Goal: Information Seeking & Learning: Learn about a topic

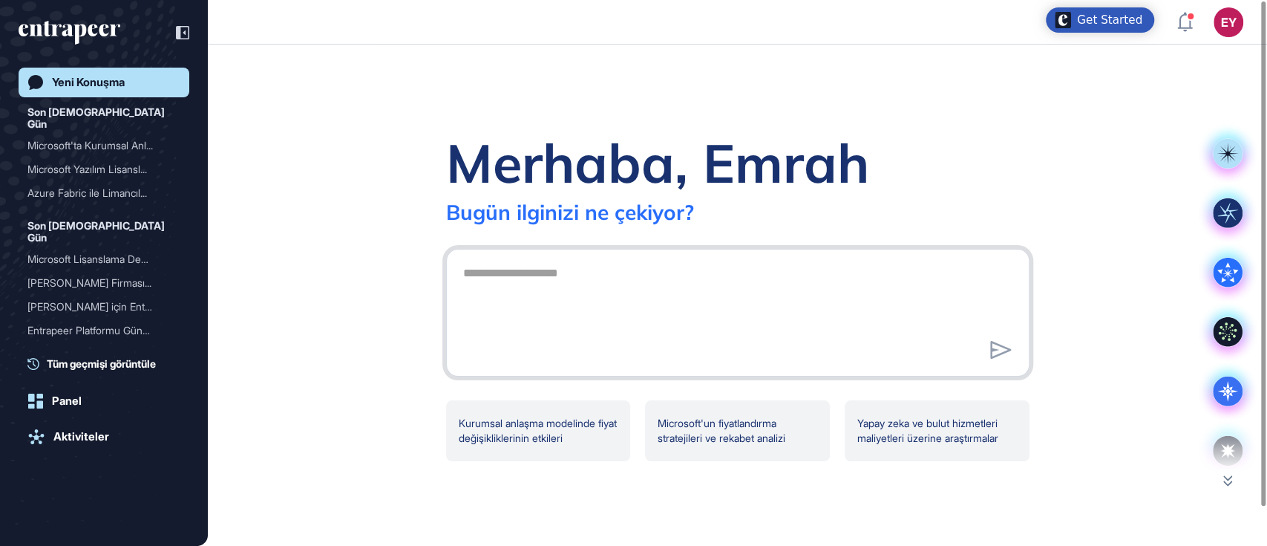
click at [584, 282] on textarea at bounding box center [737, 310] width 567 height 104
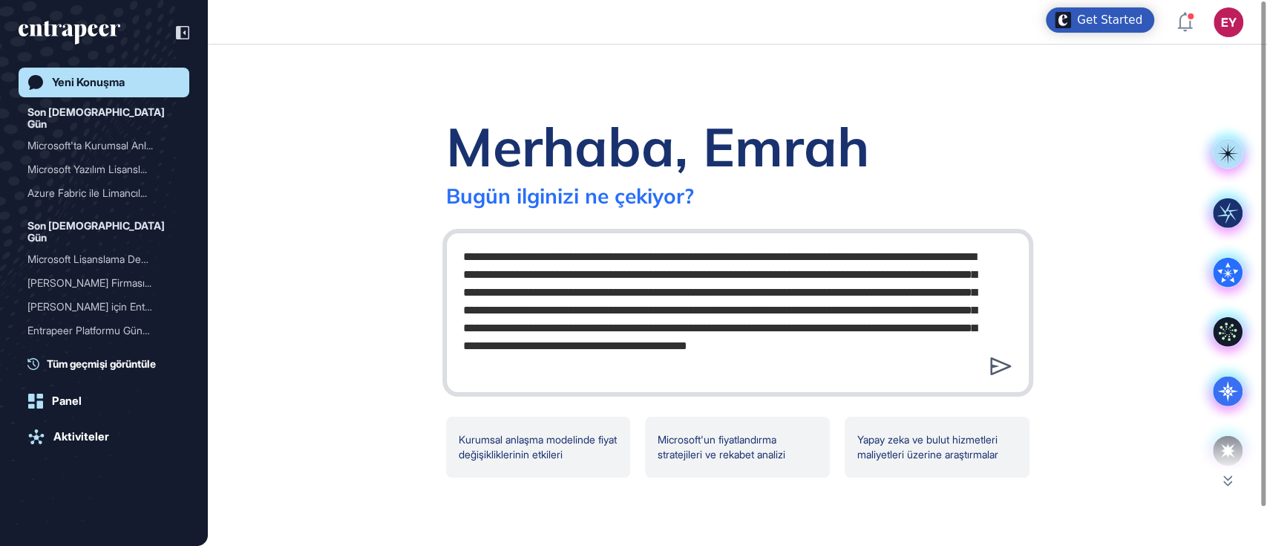
type textarea "**********"
click at [1004, 372] on icon at bounding box center [1001, 366] width 22 height 18
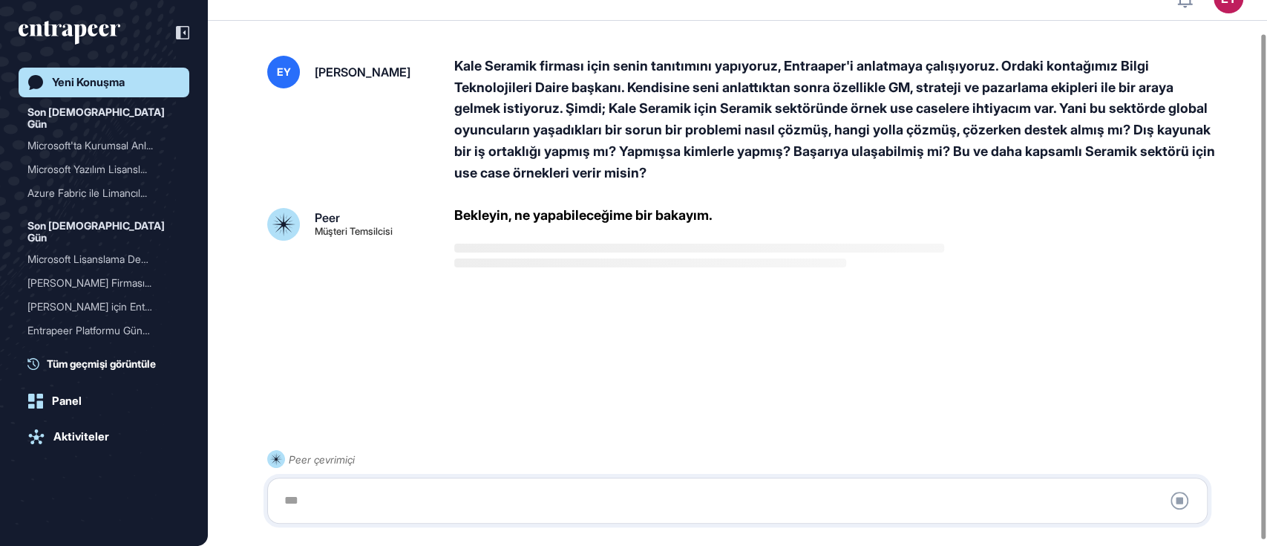
scroll to position [42, 0]
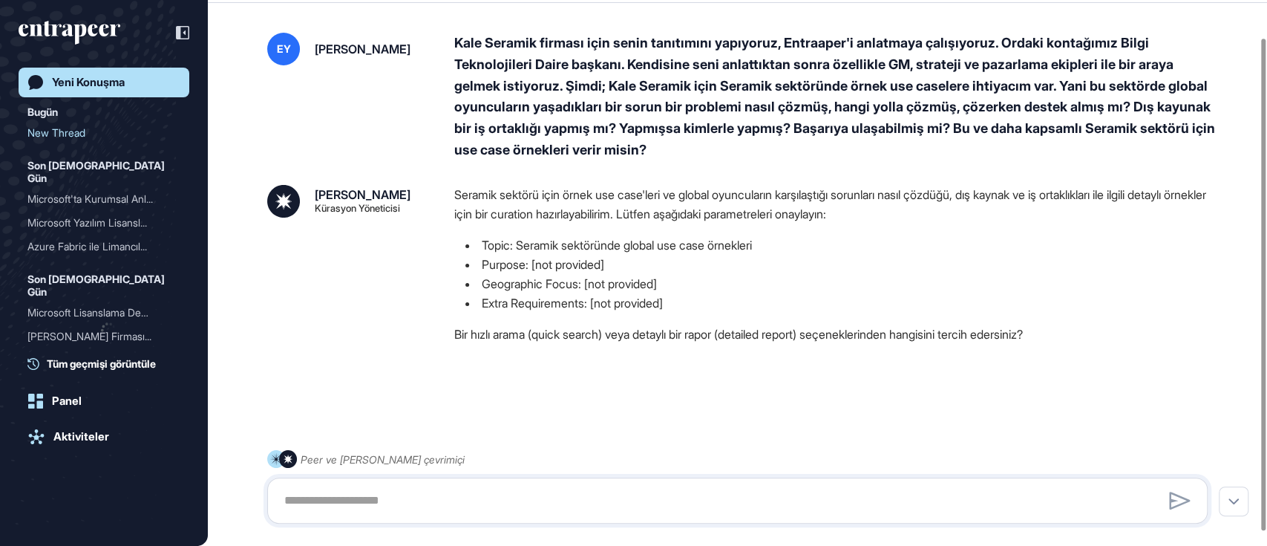
scroll to position [56, 0]
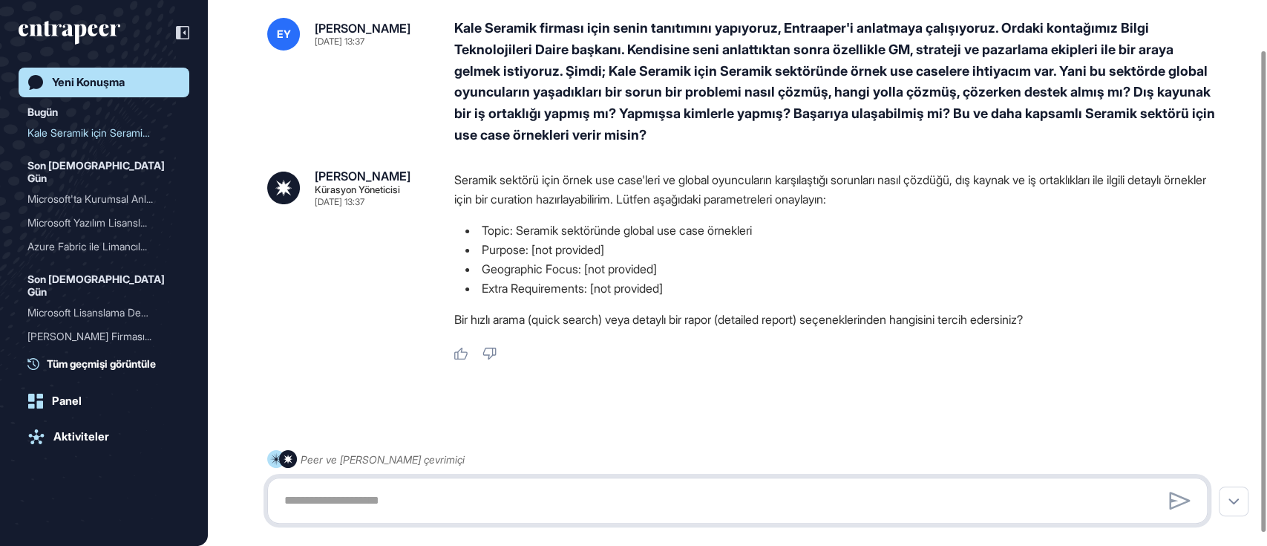
click at [451, 495] on textarea at bounding box center [737, 500] width 924 height 30
click at [453, 496] on textarea at bounding box center [737, 500] width 924 height 30
type textarea "**********"
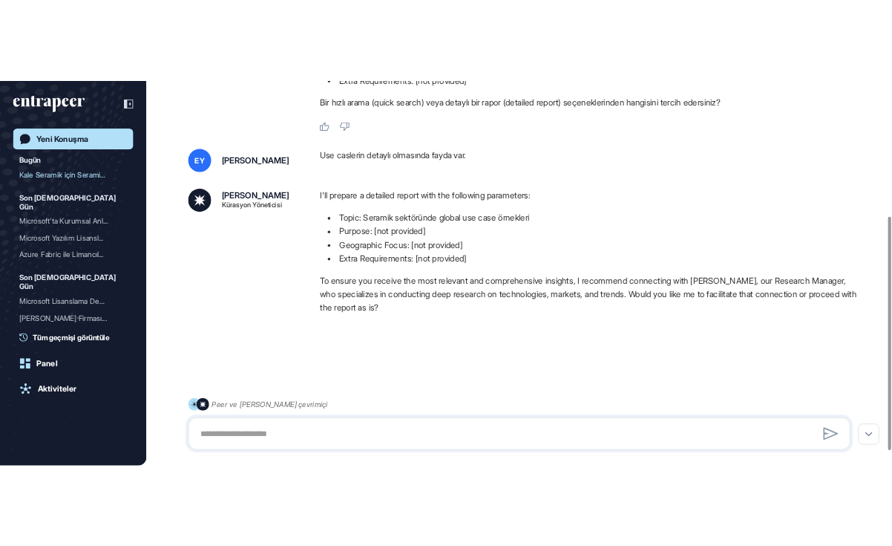
scroll to position [347, 0]
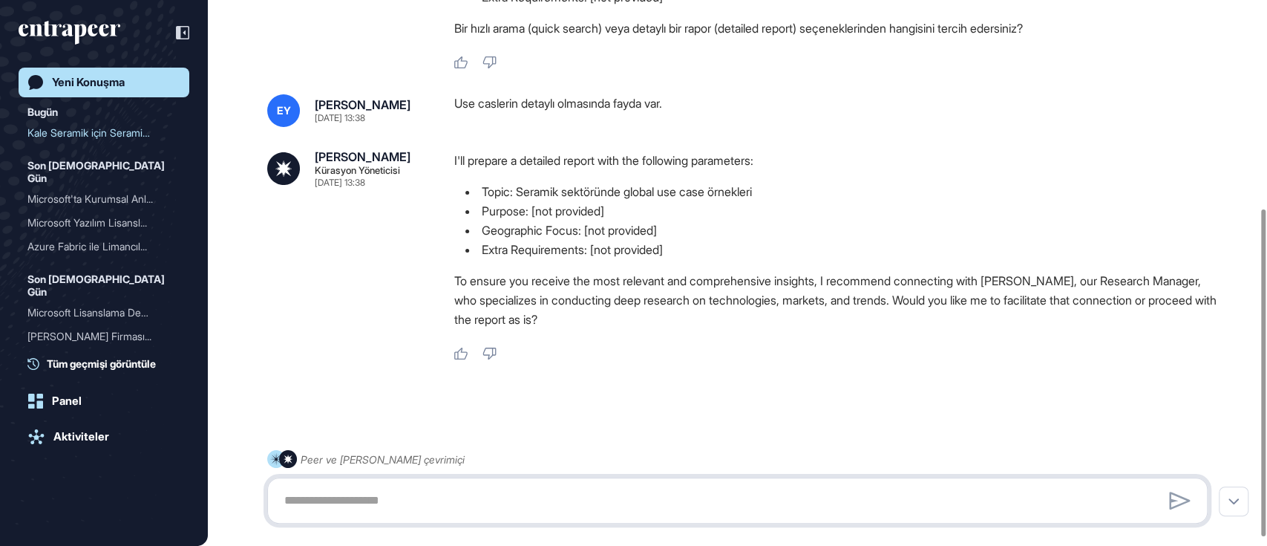
click at [453, 496] on textarea at bounding box center [737, 500] width 924 height 30
drag, startPoint x: 529, startPoint y: 208, endPoint x: 483, endPoint y: 215, distance: 46.6
click at [483, 215] on li "Purpose: [not provided]" at bounding box center [836, 210] width 765 height 19
copy li "Purpose"
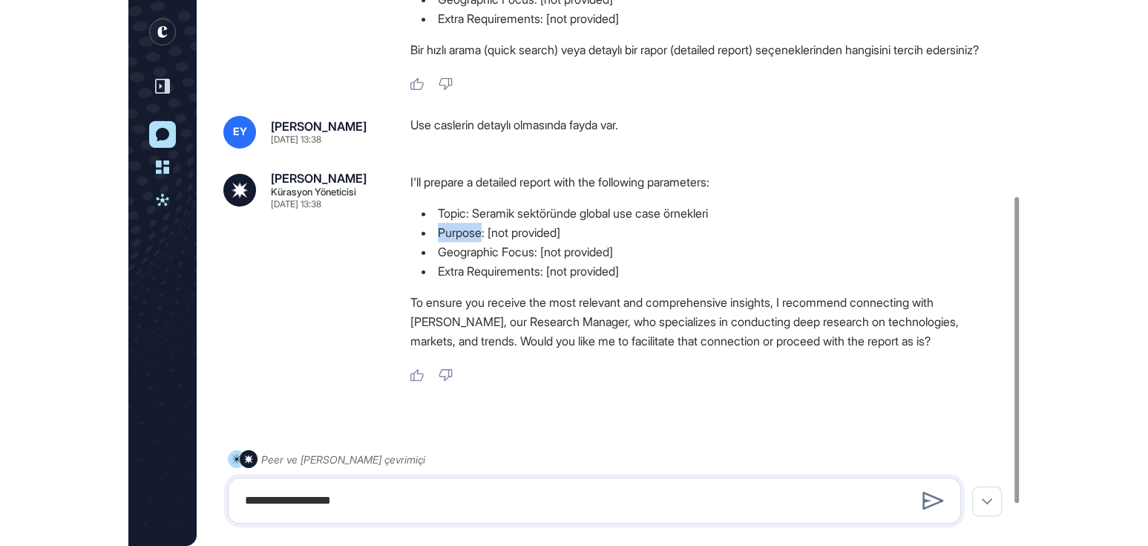
scroll to position [546, 892]
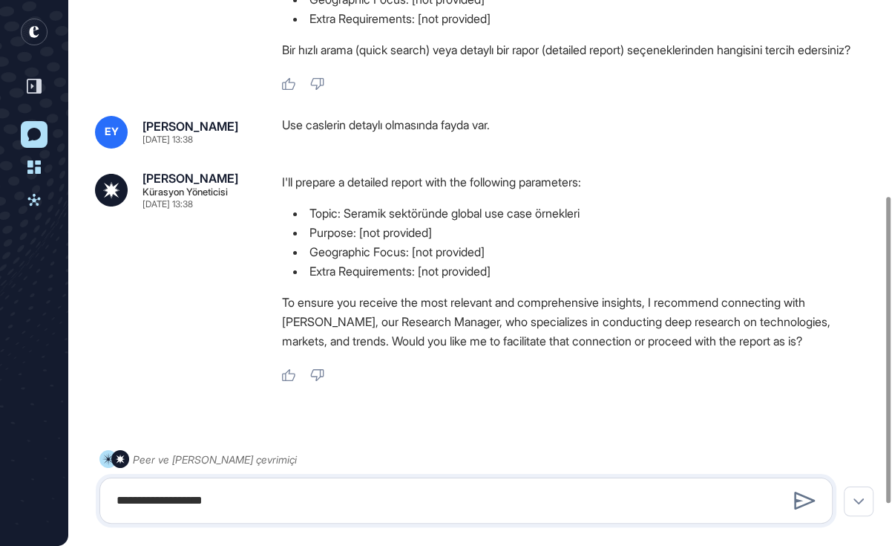
click at [332, 515] on div "**********" at bounding box center [465, 500] width 733 height 46
click at [298, 507] on textarea "**********" at bounding box center [466, 500] width 717 height 30
drag, startPoint x: 306, startPoint y: 510, endPoint x: 62, endPoint y: 480, distance: 245.3
click at [62, 480] on div "EY Panel Profil İçeriklerim Daha Fazla Veri İste Yeni Konuşma Panel Aktiviteler…" at bounding box center [446, 117] width 892 height 929
type textarea "*"
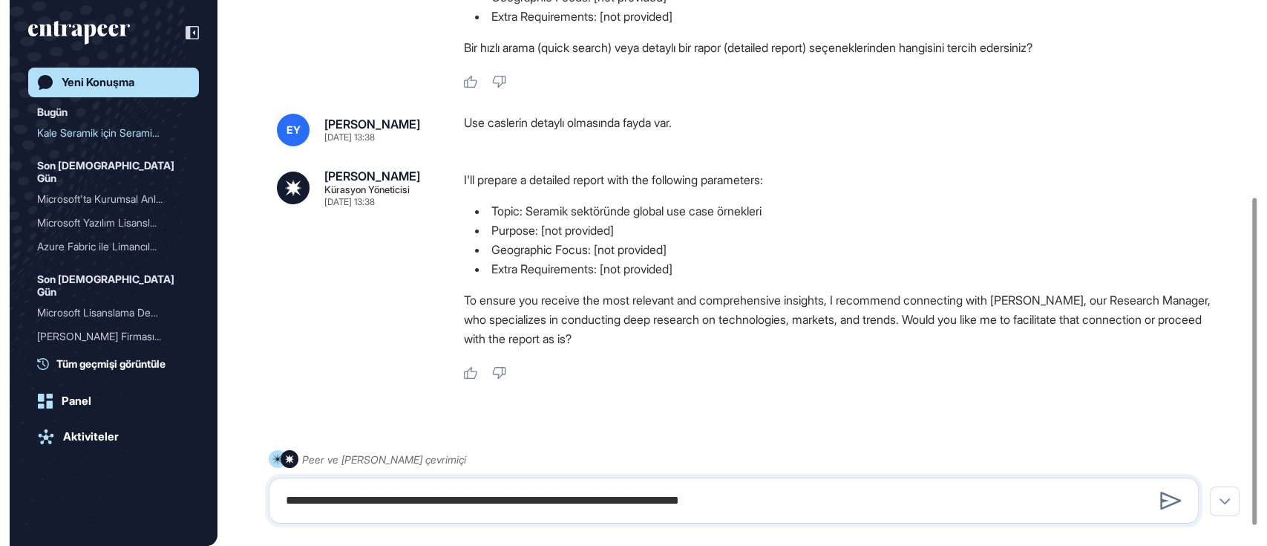
scroll to position [546, 1266]
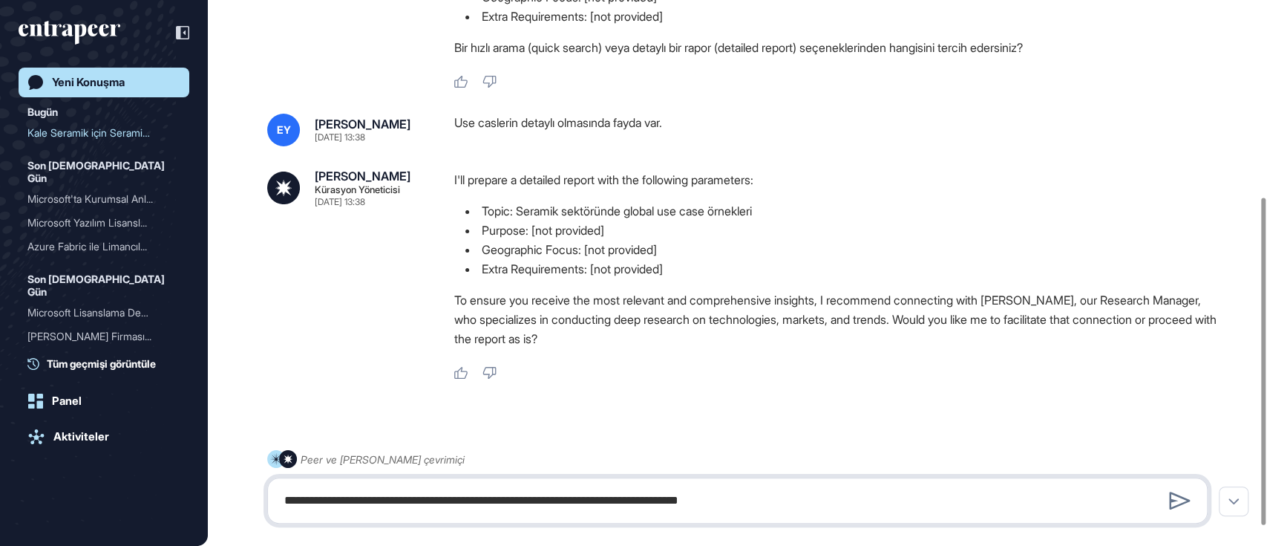
click at [849, 492] on textarea "**********" at bounding box center [737, 500] width 924 height 30
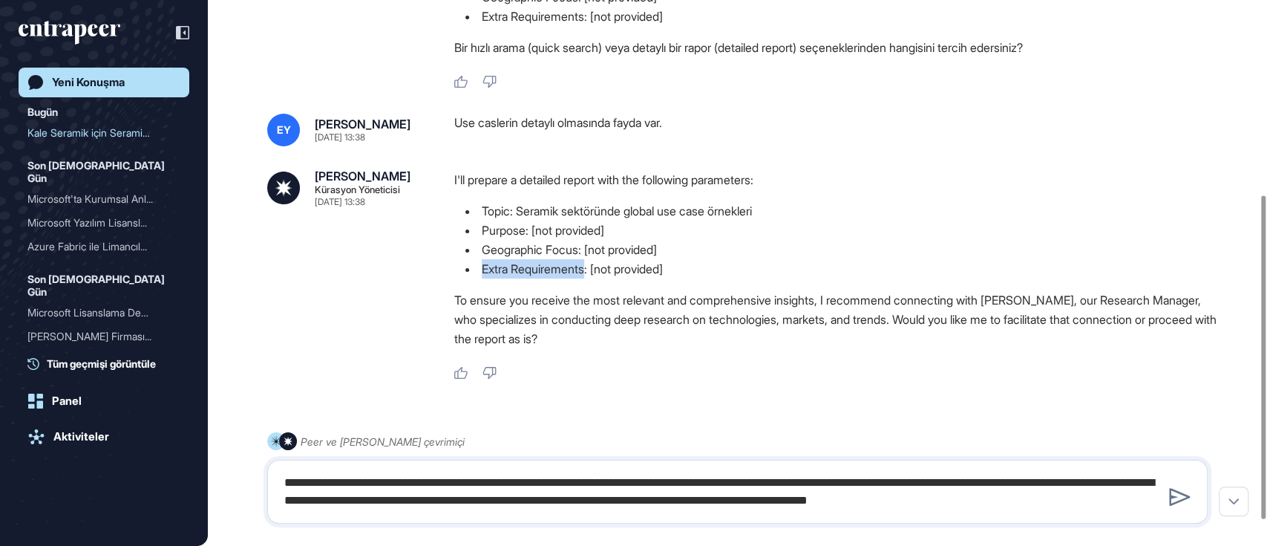
drag, startPoint x: 483, startPoint y: 270, endPoint x: 592, endPoint y: 270, distance: 108.4
click at [592, 270] on li "Extra Requirements: [not provided]" at bounding box center [836, 268] width 765 height 19
copy li "Extra Requirements"
click at [1132, 500] on textarea "**********" at bounding box center [737, 492] width 924 height 48
click at [1159, 499] on textarea "**********" at bounding box center [737, 492] width 924 height 48
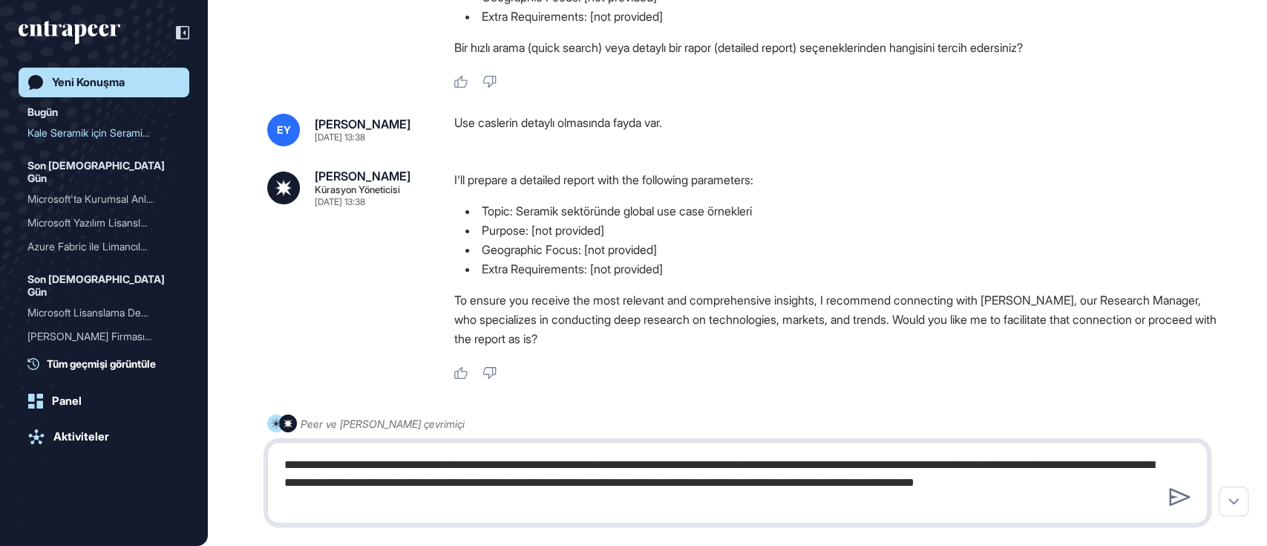
type textarea "**********"
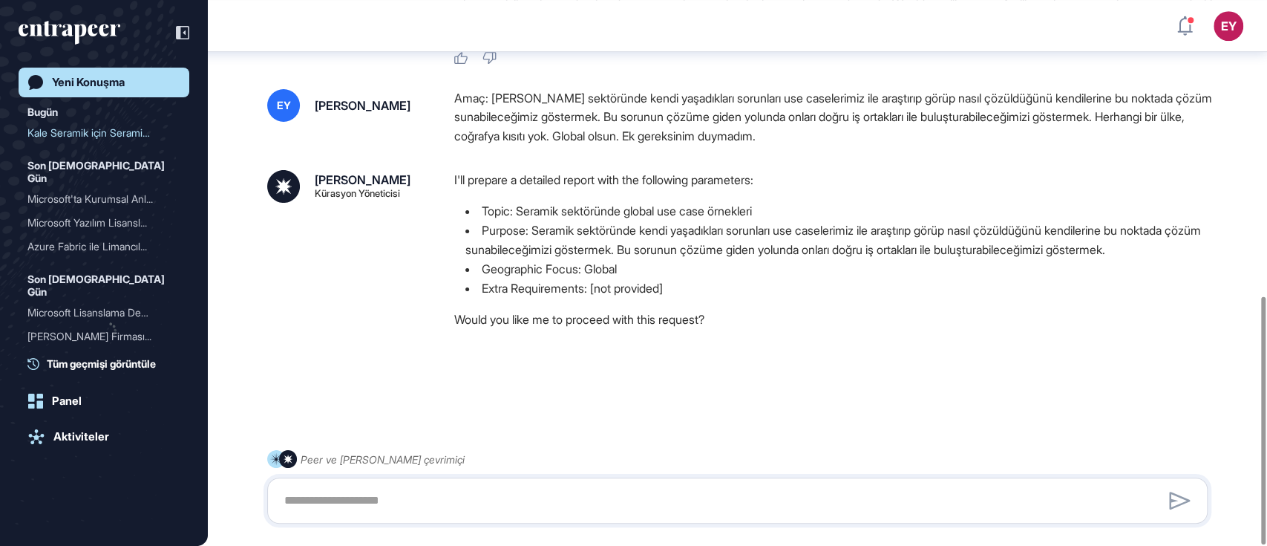
scroll to position [651, 0]
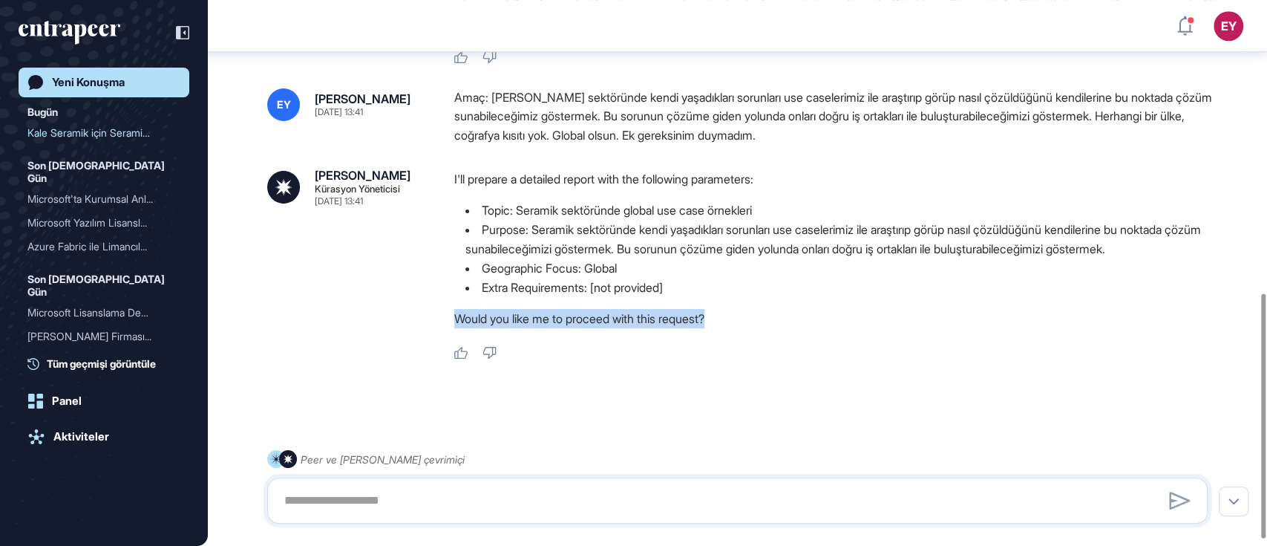
drag, startPoint x: 729, startPoint y: 319, endPoint x: 438, endPoint y: 312, distance: 291.1
click at [438, 312] on div "Curie Kürasyon Yöneticisi Ağu 21, 2025 13:41 I'll prepare a detailed report wit…" at bounding box center [737, 264] width 941 height 191
copy p "Would you like me to proceed with this request?"
click at [413, 502] on textarea at bounding box center [737, 500] width 924 height 30
type textarea "****"
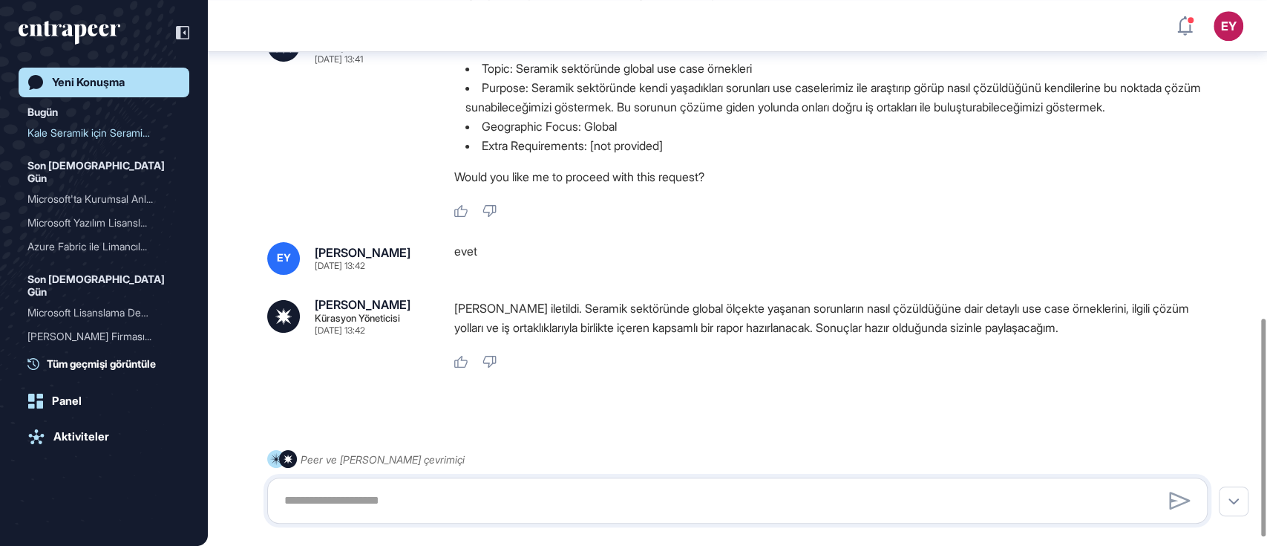
scroll to position [805, 0]
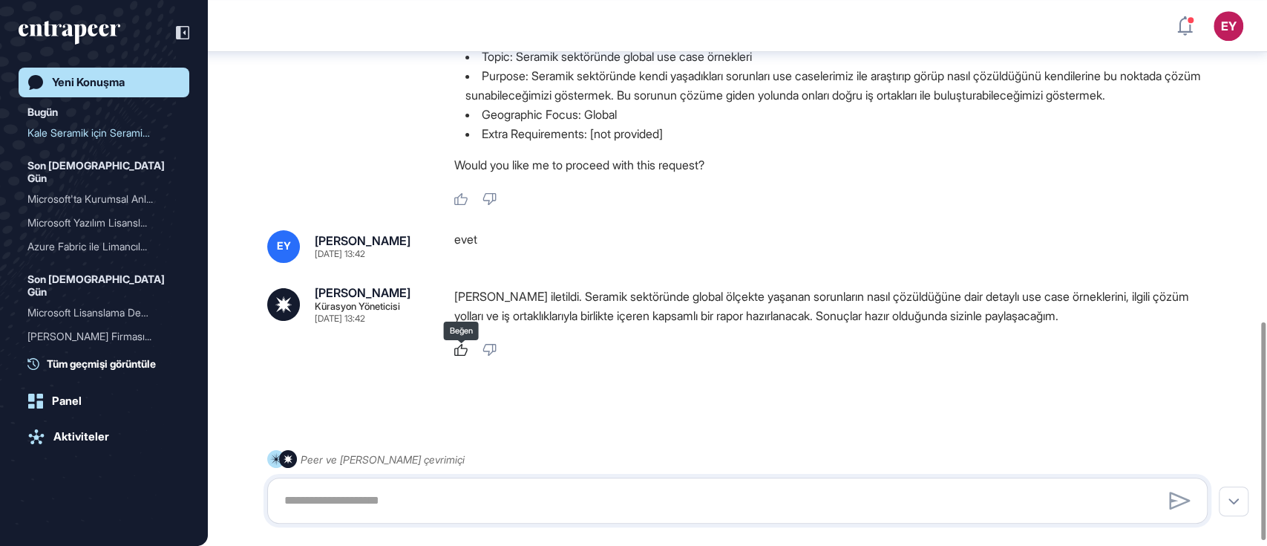
click at [460, 353] on icon at bounding box center [460, 350] width 13 height 12
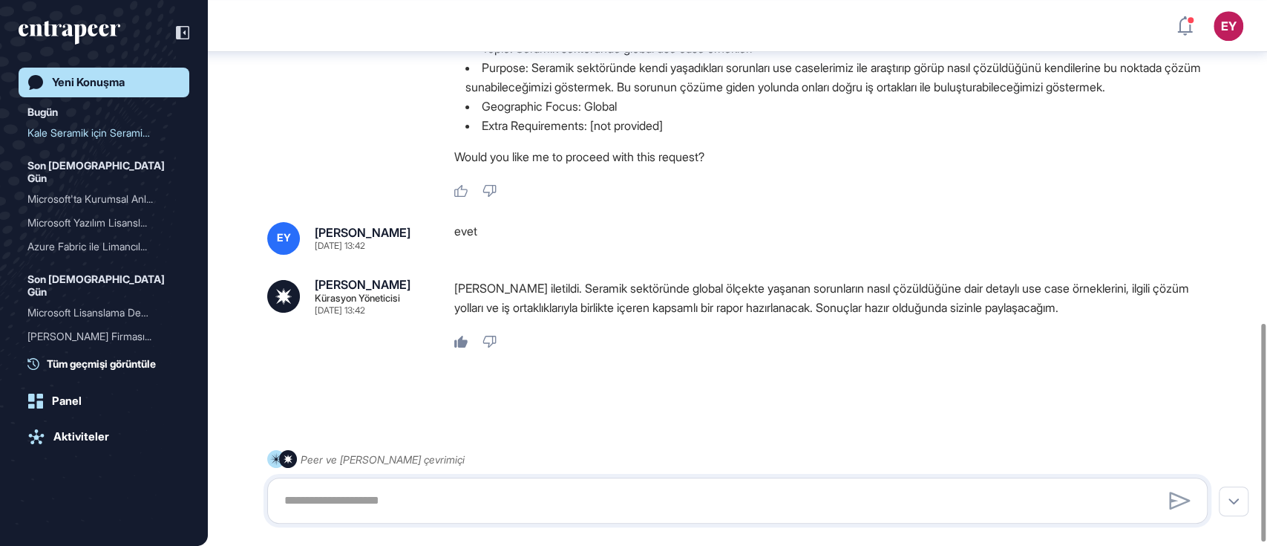
scroll to position [816, 0]
click at [117, 28] on icon "entrapeer-logo" at bounding box center [70, 33] width 102 height 24
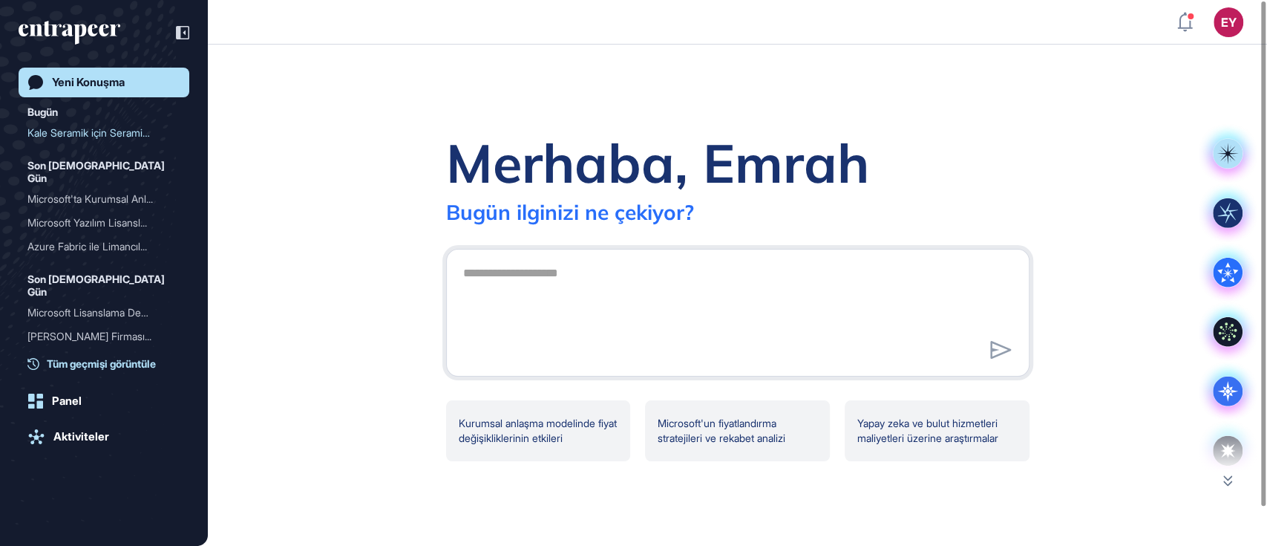
click at [107, 368] on span "Tüm geçmişi görüntüle" at bounding box center [101, 364] width 109 height 16
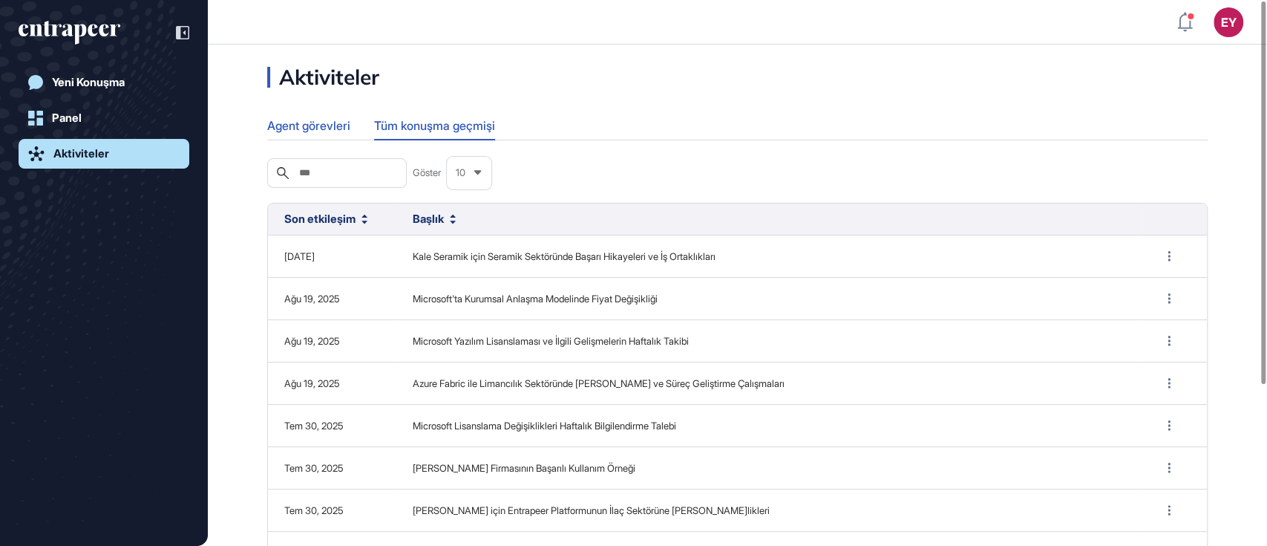
click at [303, 119] on div "Agent görevleri" at bounding box center [308, 125] width 83 height 29
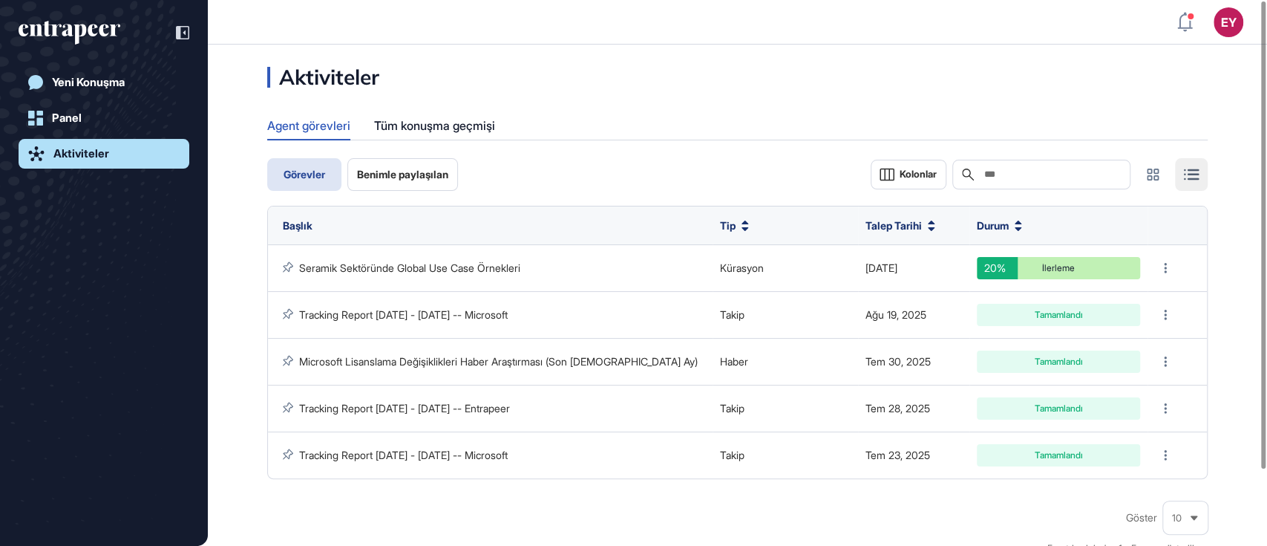
click at [86, 26] on icon "entrapeer-logo" at bounding box center [70, 33] width 102 height 24
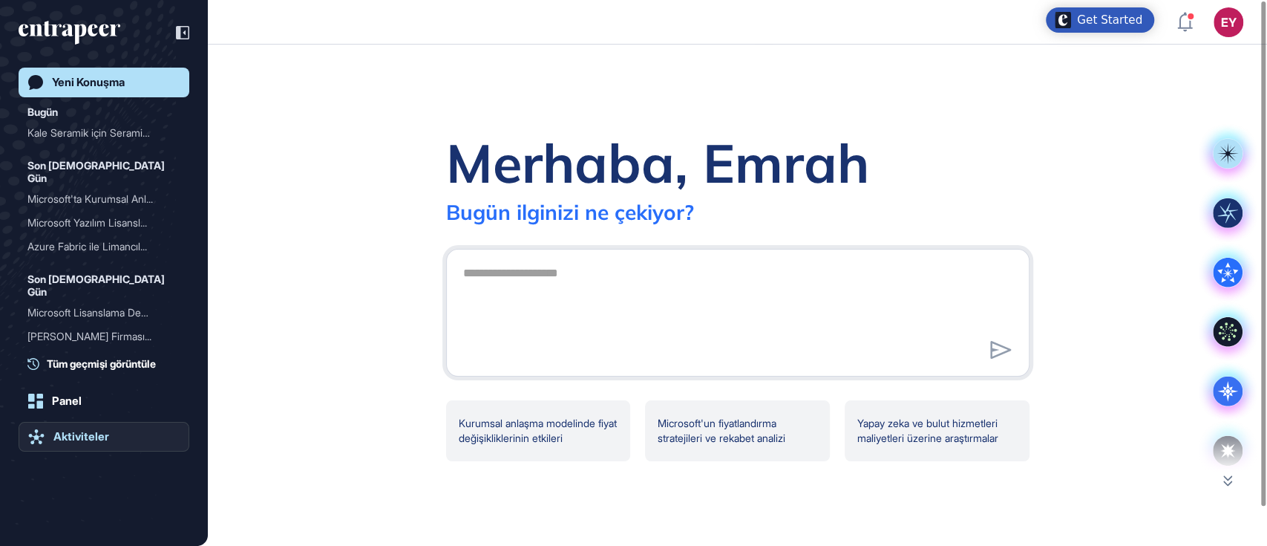
click at [84, 434] on div "Aktiviteler" at bounding box center [81, 436] width 56 height 13
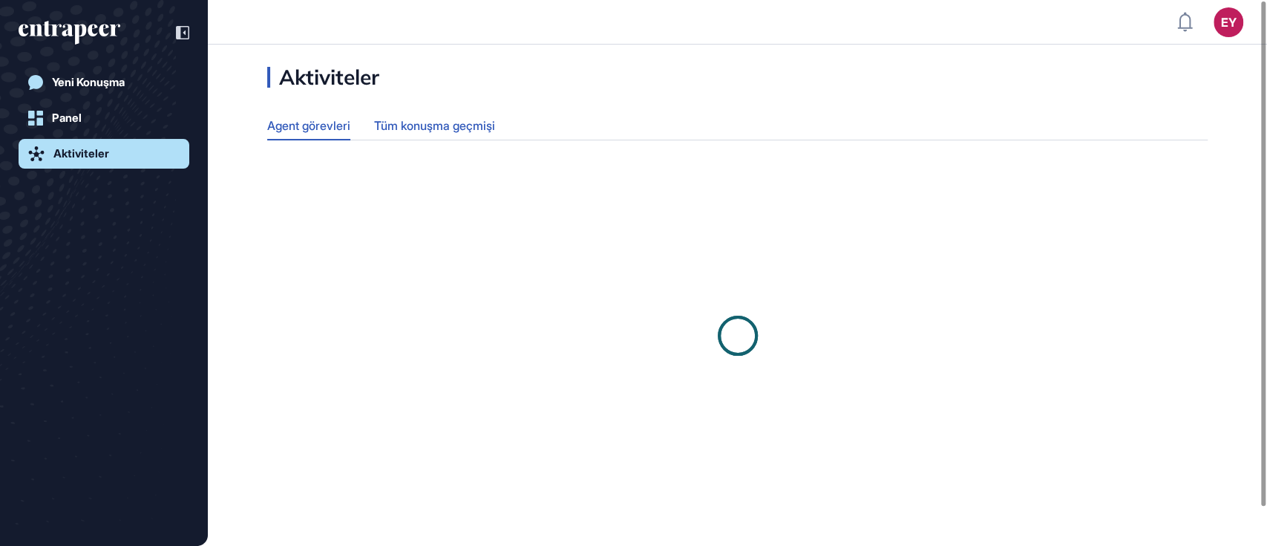
click at [403, 128] on div "Tüm konuşma geçmişi" at bounding box center [434, 125] width 121 height 29
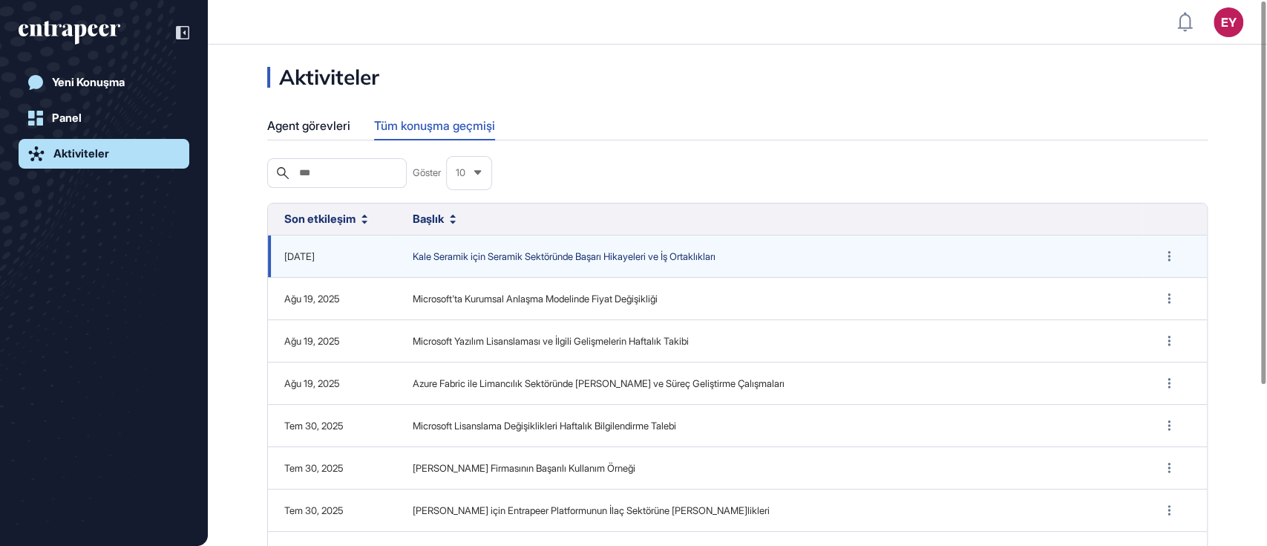
click at [478, 262] on span "Kale Seramik için Seramik Sektöründe Başarı Hikayeleri ve İş Ortaklıkları" at bounding box center [769, 256] width 713 height 15
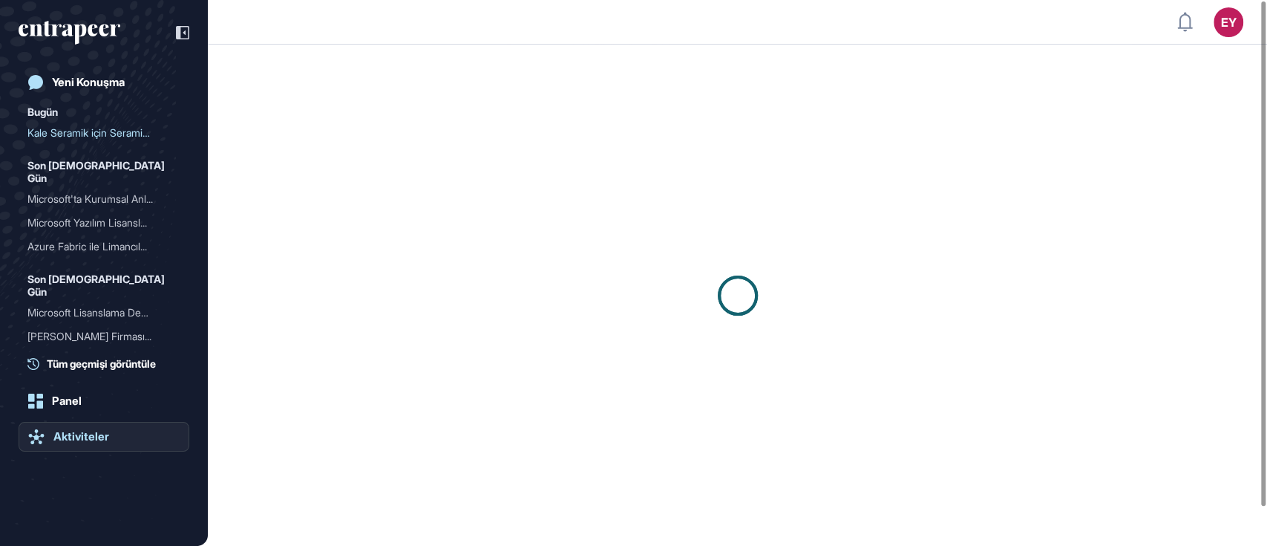
click at [95, 434] on div "Aktiviteler" at bounding box center [81, 436] width 56 height 13
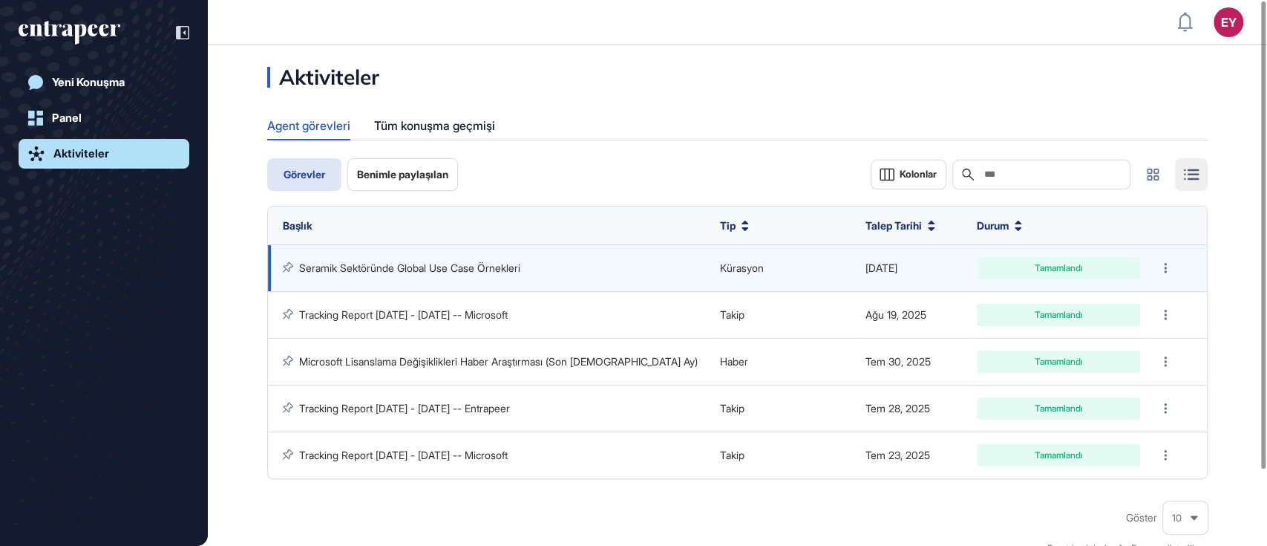
click at [1063, 268] on div "Tamamlandı" at bounding box center [1058, 268] width 141 height 9
click at [400, 270] on link "Seramik Sektöründe Global Use Case Örnekleri" at bounding box center [409, 267] width 221 height 13
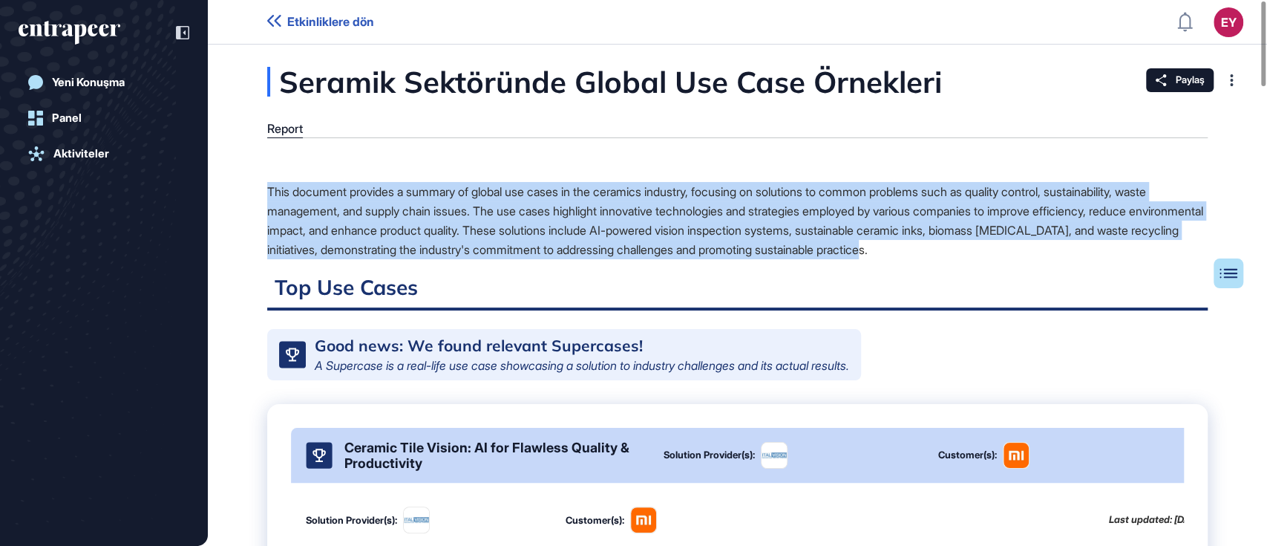
drag, startPoint x: 266, startPoint y: 190, endPoint x: 1010, endPoint y: 252, distance: 746.4
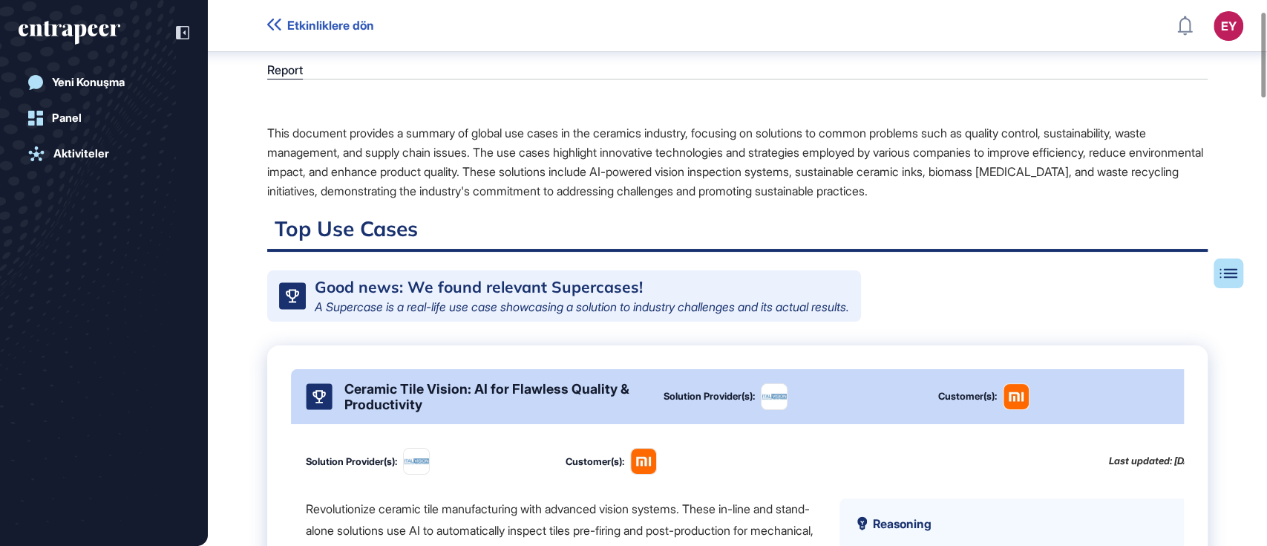
scroll to position [83, 0]
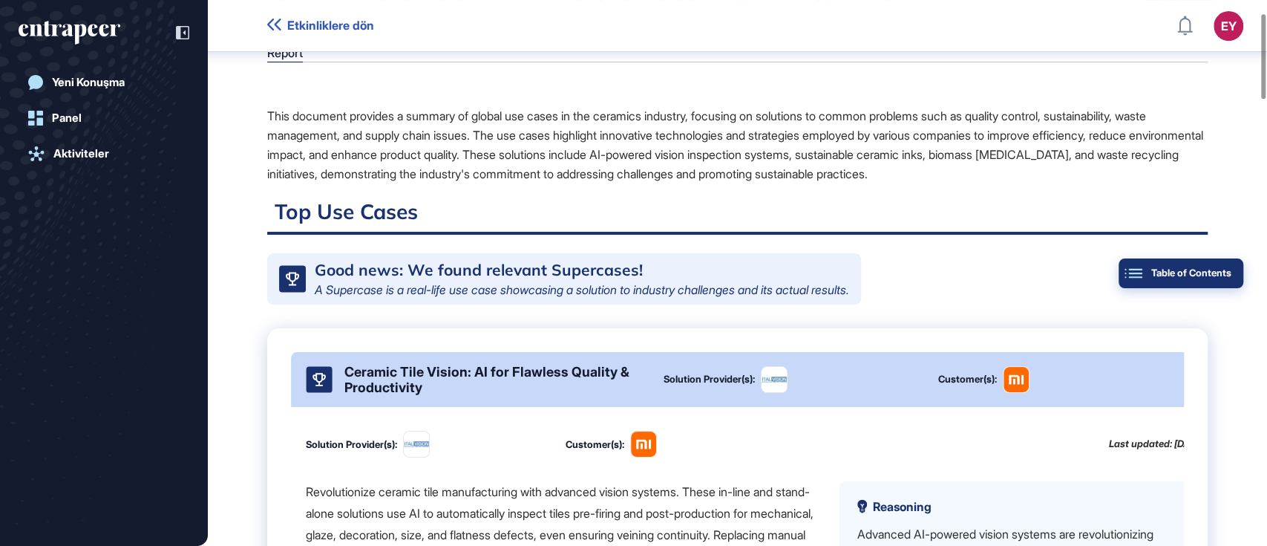
click at [1229, 280] on button "Table of Contents" at bounding box center [1181, 273] width 125 height 30
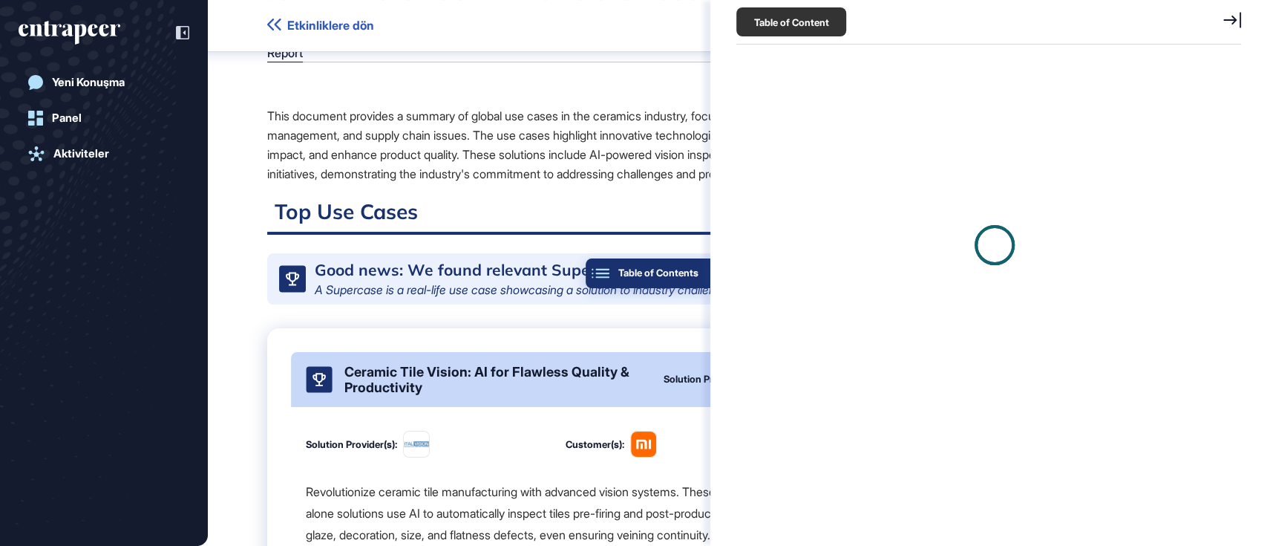
scroll to position [6, 0]
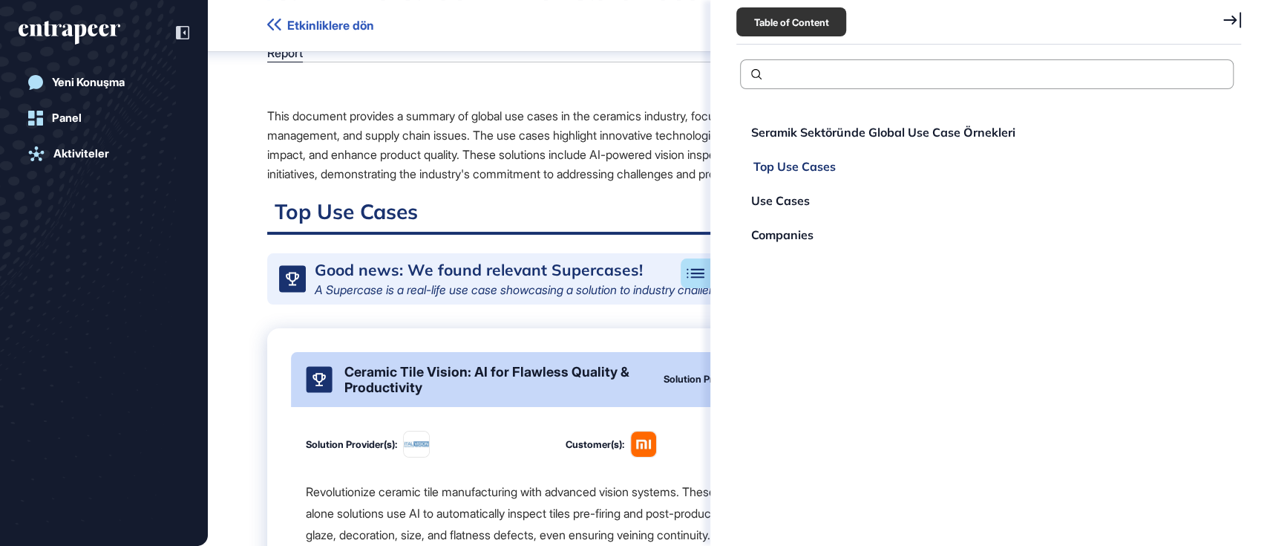
click at [800, 194] on div "Top Use Cases" at bounding box center [780, 200] width 59 height 12
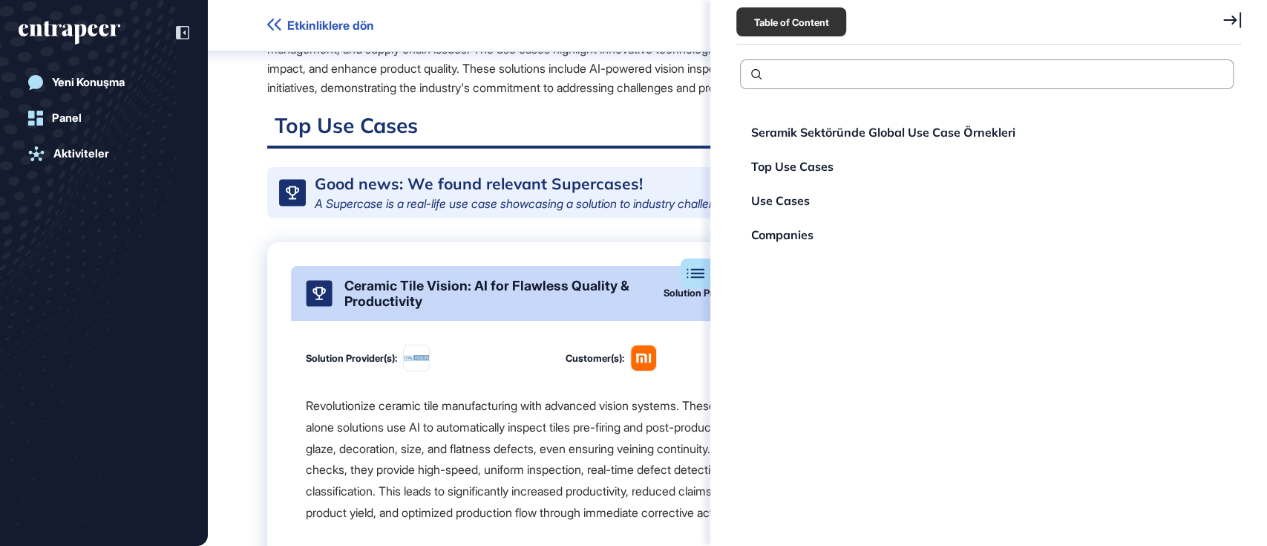
scroll to position [188, 0]
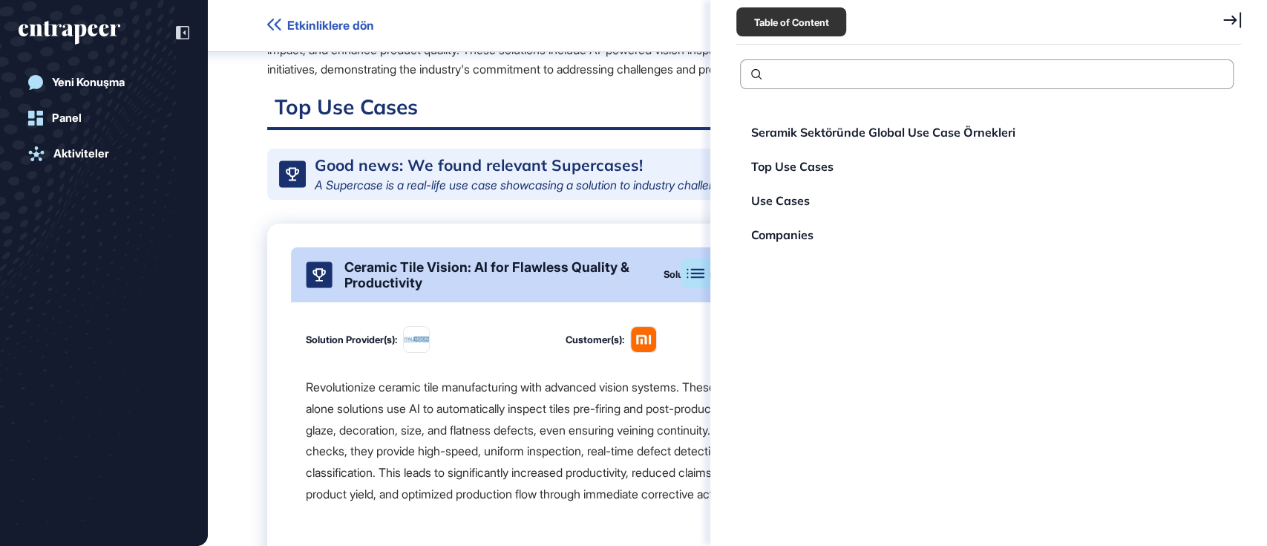
click at [574, 102] on h2 "Top Use Cases" at bounding box center [737, 112] width 941 height 36
click at [555, 330] on div "Solution Provider(s): Customer(s): Last updated: 21 Ağu, 2025 Revolutionize cer…" at bounding box center [755, 502] width 928 height 400
click at [1241, 24] on div "Table of Content Seramik Sektöründe Global Use Case Örnekleri Top Use Cases Use…" at bounding box center [988, 273] width 557 height 546
click at [1241, 21] on div "Table of Content Seramik Sektöründe Global Use Case Örnekleri Top Use Cases Use…" at bounding box center [988, 273] width 557 height 546
click at [1229, 23] on icon at bounding box center [1232, 20] width 18 height 16
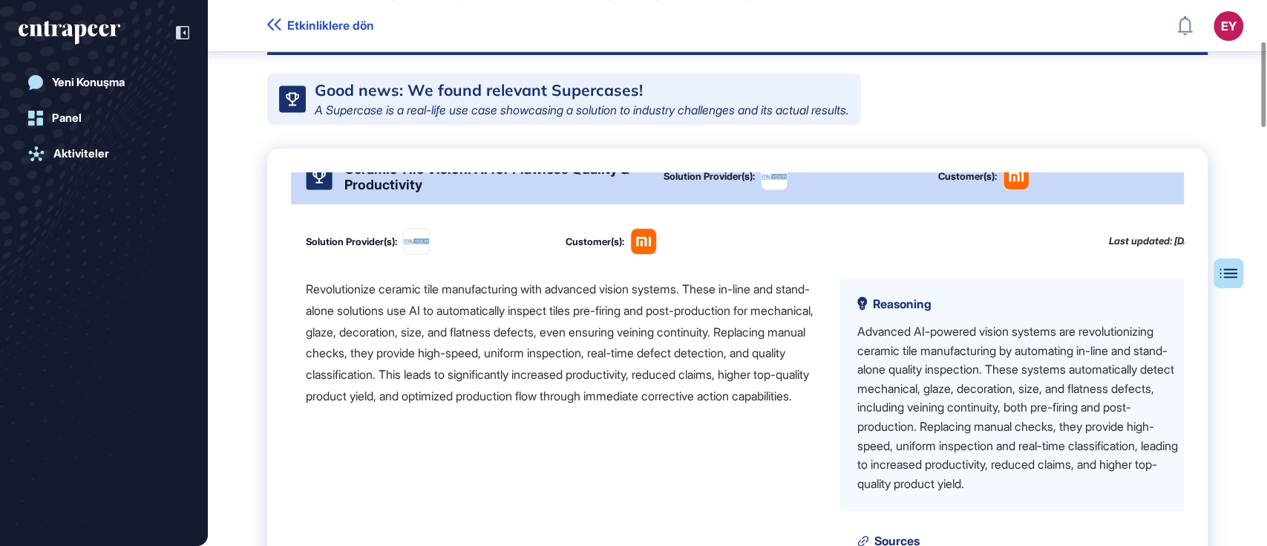
scroll to position [40, 0]
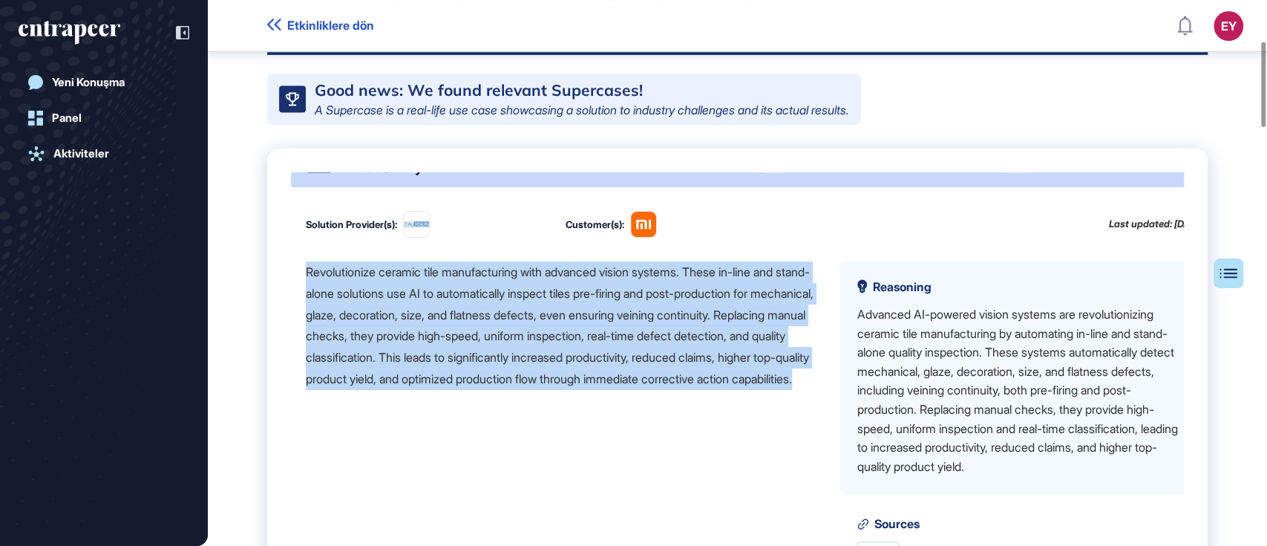
drag, startPoint x: 627, startPoint y: 411, endPoint x: 276, endPoint y: 283, distance: 372.9
click at [276, 283] on div "Ceramic Tile Vision: AI for Flawless Quality & Productivity Solution Provider(s…" at bounding box center [737, 473] width 941 height 650
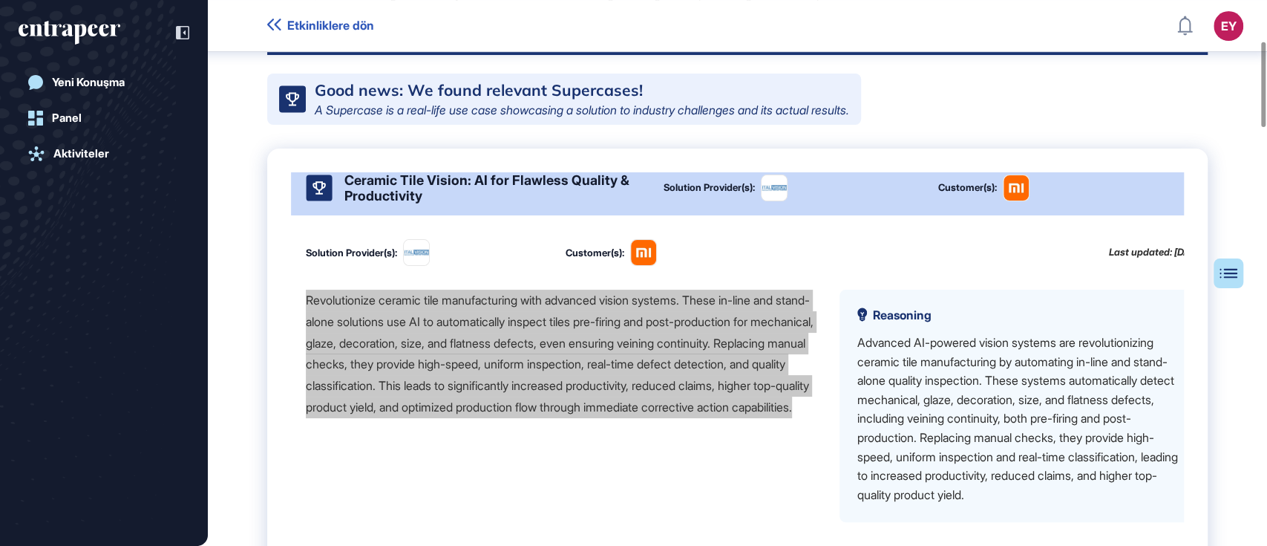
scroll to position [0, 0]
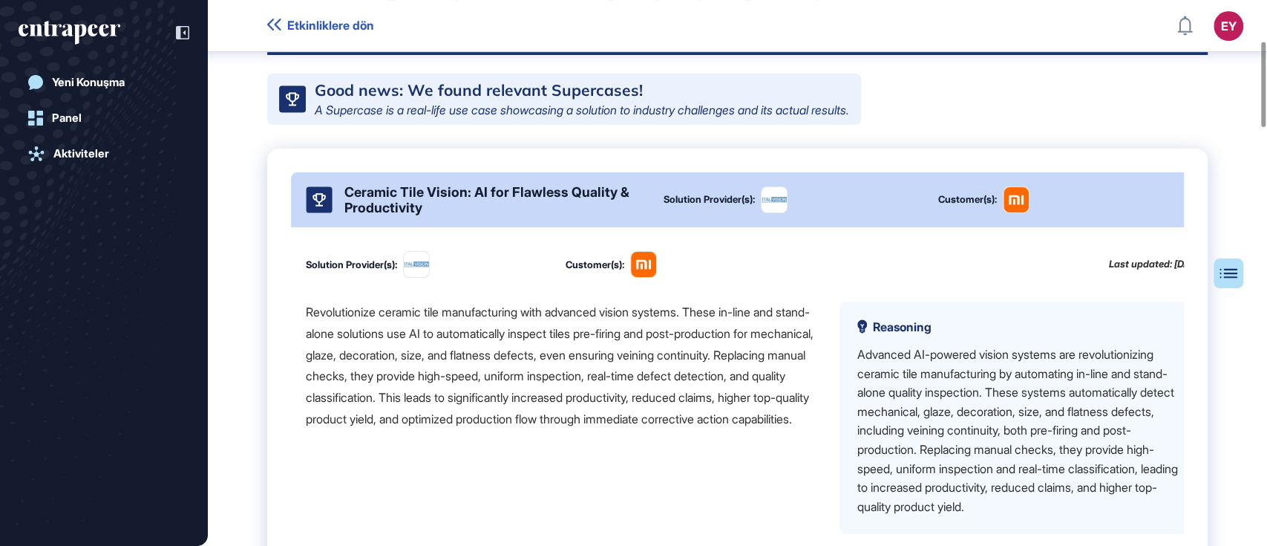
click at [760, 256] on div "Solution Provider(s): Customer(s): Last updated: 21 Ağu, 2025 Revolutionize cer…" at bounding box center [755, 427] width 928 height 400
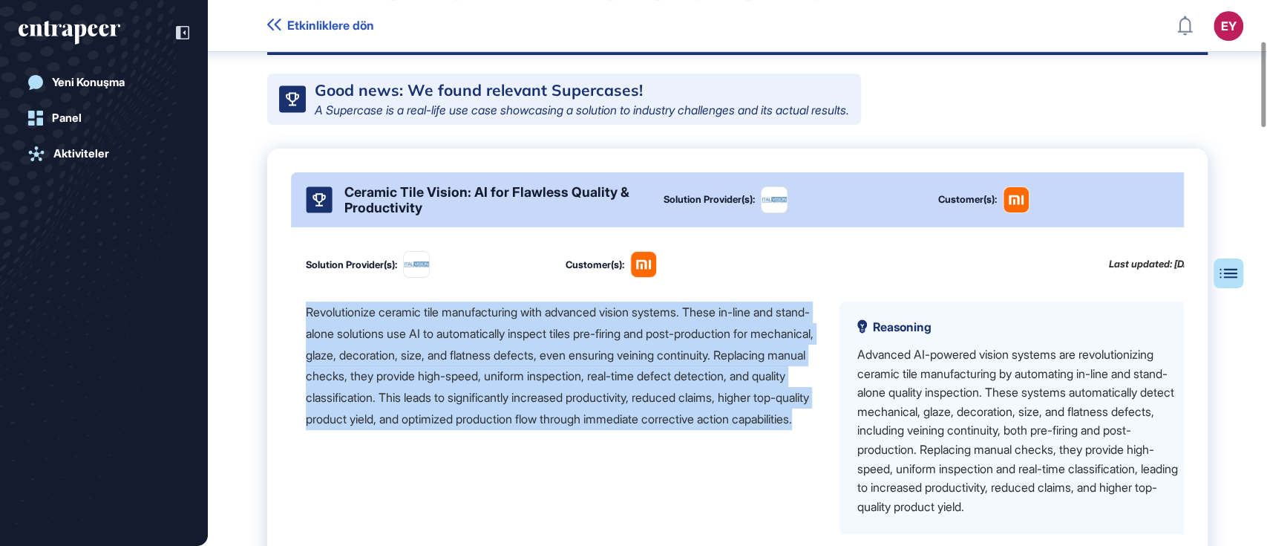
drag, startPoint x: 624, startPoint y: 453, endPoint x: 299, endPoint y: 327, distance: 347.8
click at [299, 327] on div "Solution Provider(s): Customer(s): Last updated: 21 Ağu, 2025 Revolutionize cer…" at bounding box center [755, 427] width 928 height 400
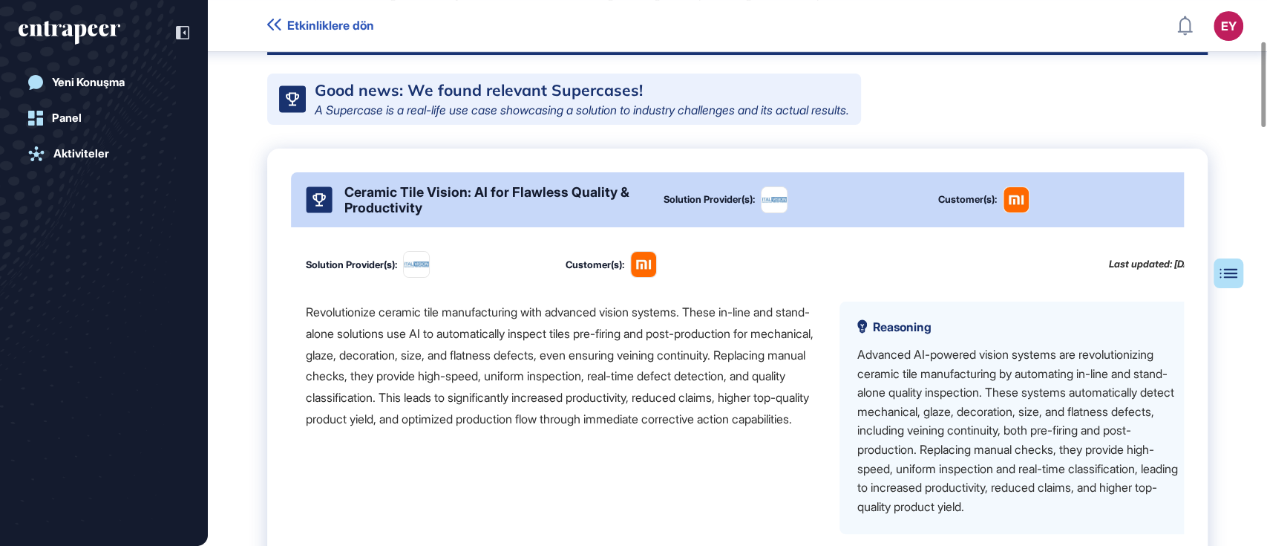
click at [690, 276] on div "Customer(s):" at bounding box center [673, 264] width 215 height 27
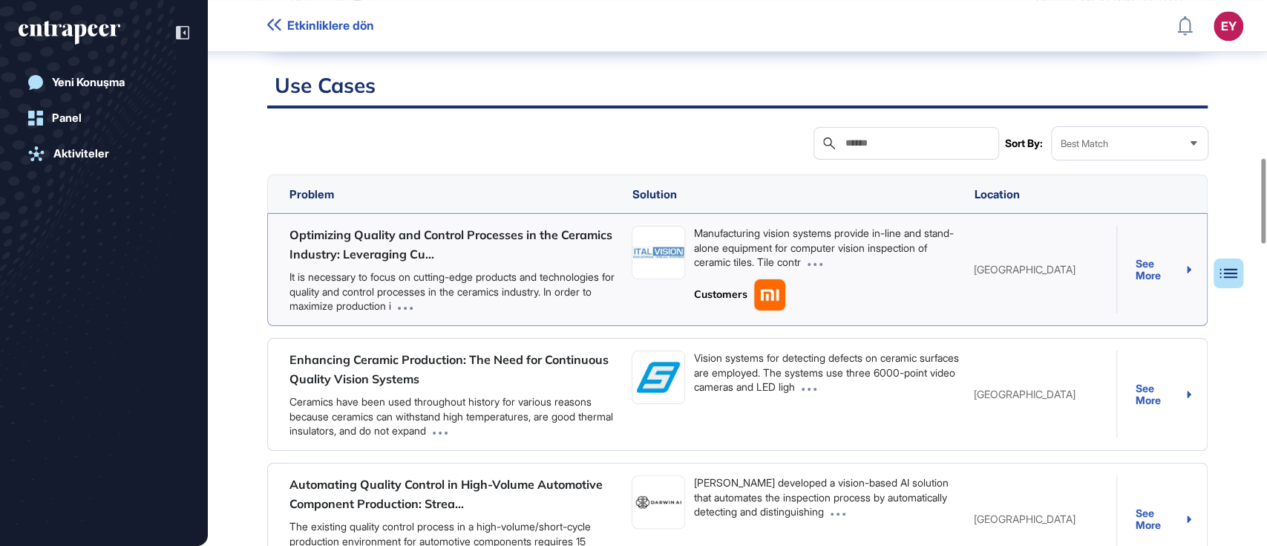
scroll to position [1025, 0]
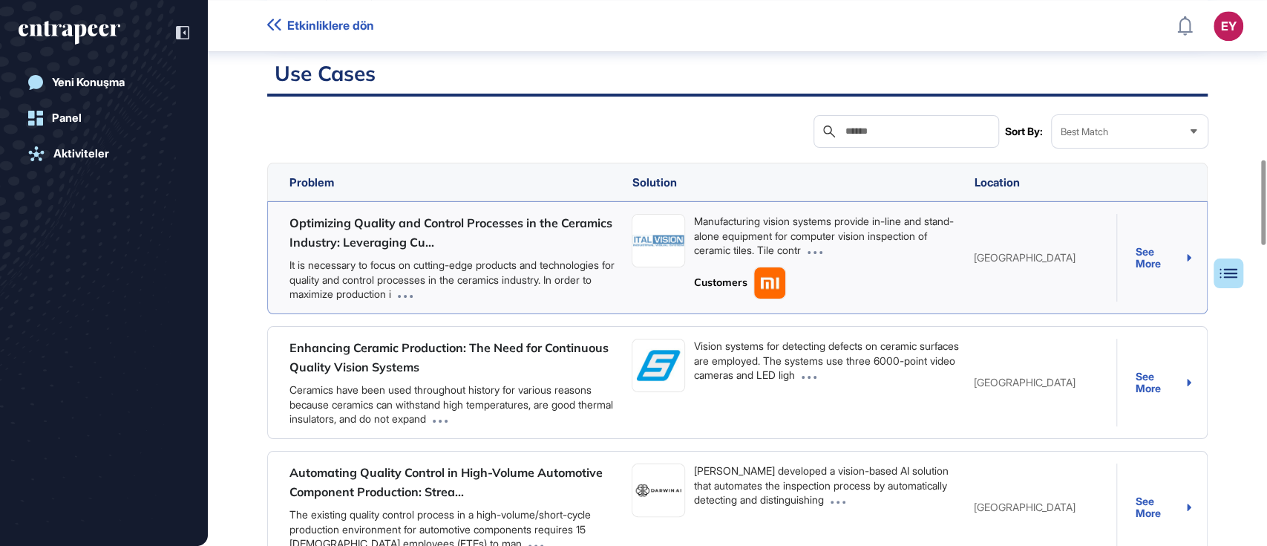
click at [413, 298] on icon at bounding box center [405, 296] width 15 height 3
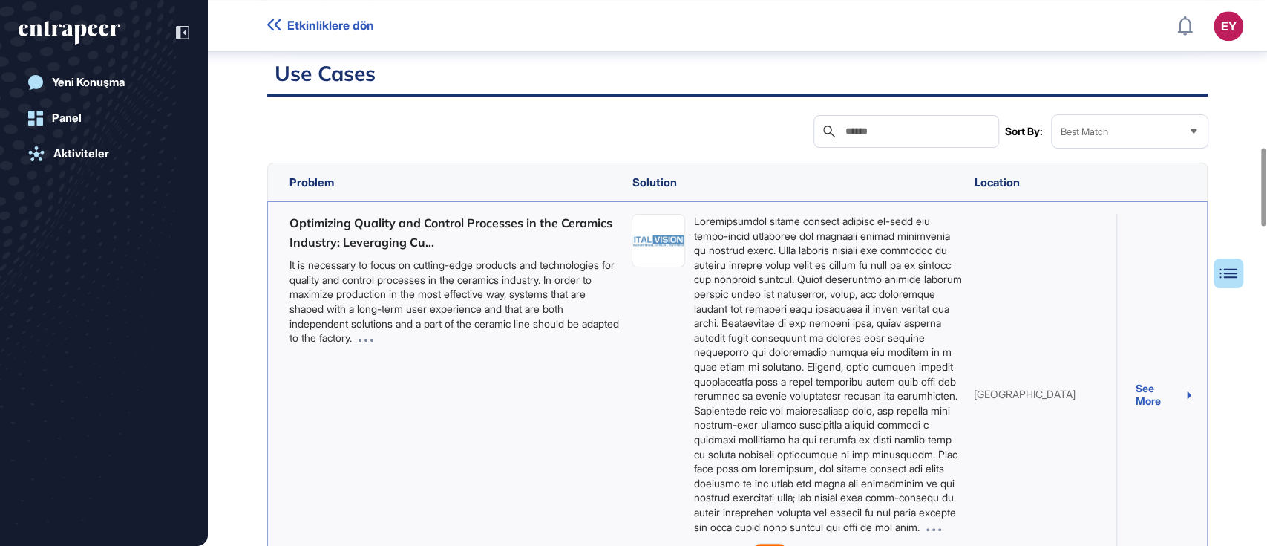
drag, startPoint x: 462, startPoint y: 353, endPoint x: 267, endPoint y: 278, distance: 208.7
click at [267, 278] on div "Optimizing Quality and Control Processes in the Ceramics Industry: Leveraging C…" at bounding box center [737, 394] width 941 height 387
click at [646, 362] on div "Customers" at bounding box center [797, 395] width 330 height 362
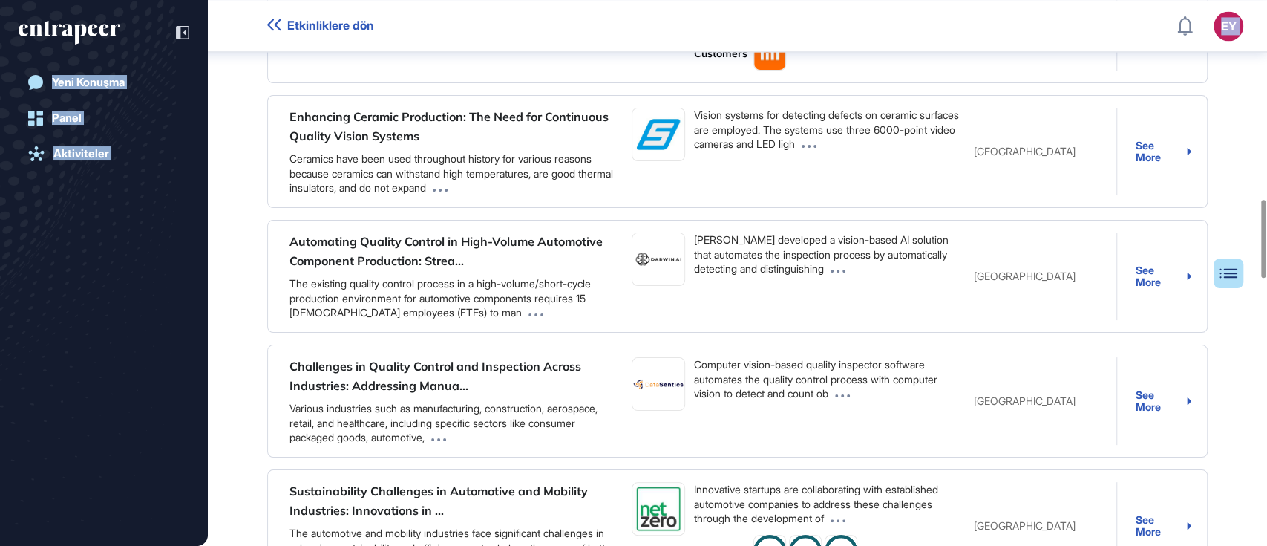
scroll to position [1337, 0]
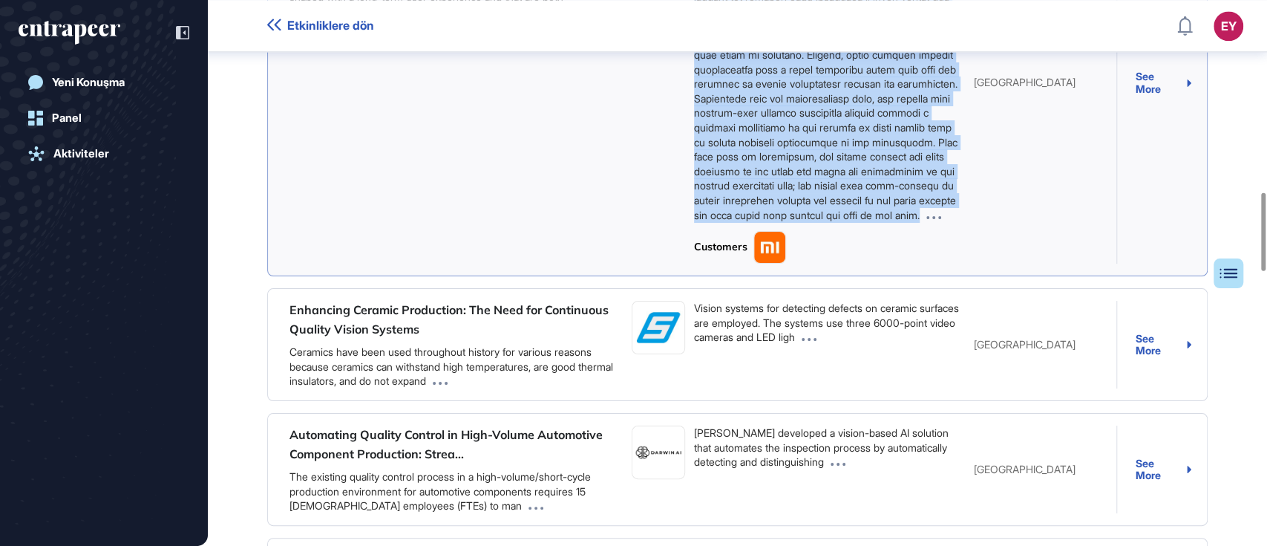
drag, startPoint x: 699, startPoint y: 228, endPoint x: 962, endPoint y: 248, distance: 264.3
click at [962, 248] on div "Customers" at bounding box center [797, 83] width 342 height 362
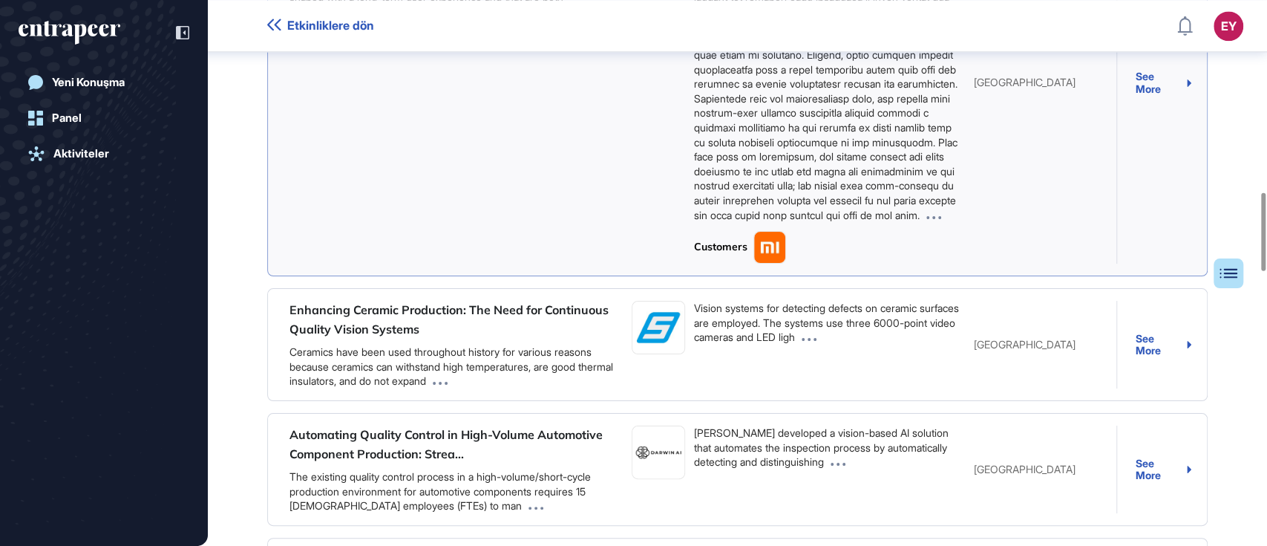
click at [941, 219] on icon at bounding box center [933, 217] width 15 height 3
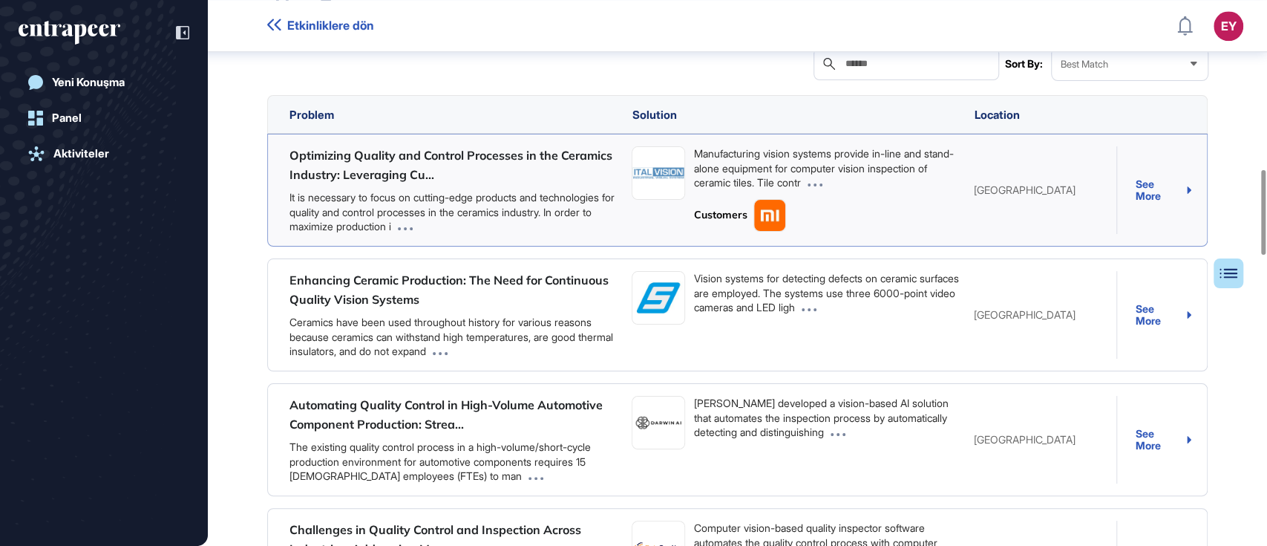
scroll to position [1088, 0]
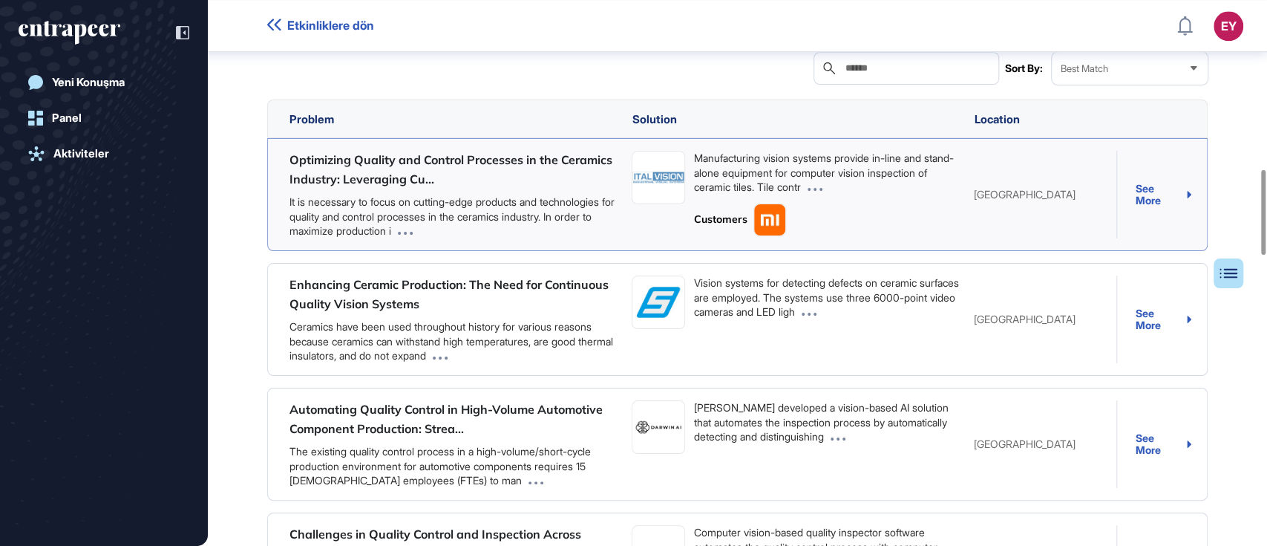
click at [823, 191] on icon at bounding box center [815, 189] width 15 height 3
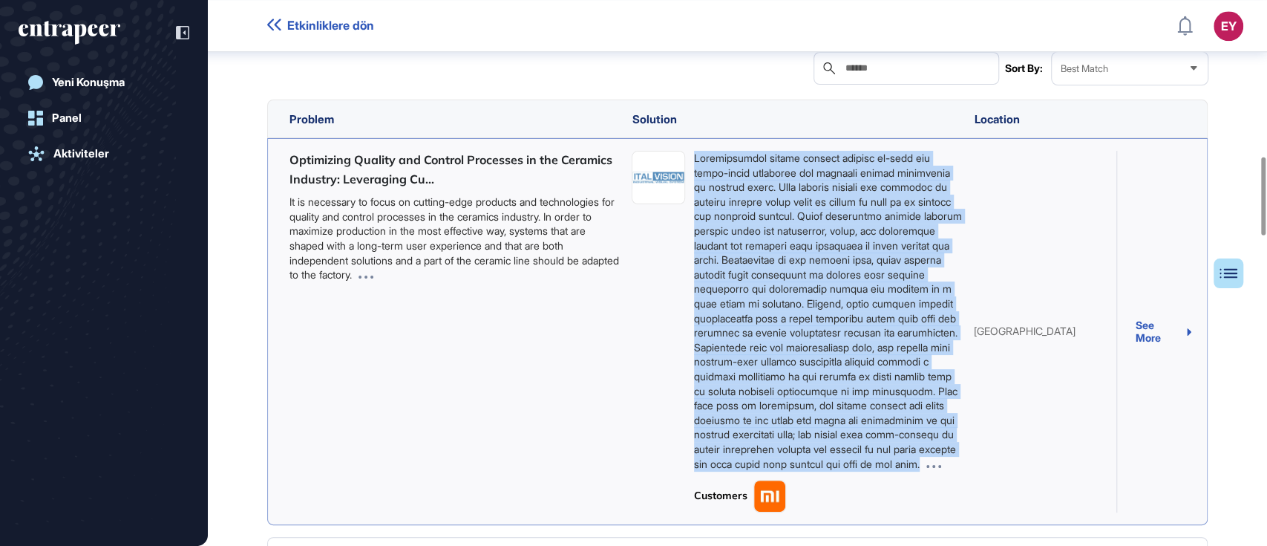
drag, startPoint x: 938, startPoint y: 491, endPoint x: 695, endPoint y: 166, distance: 405.6
click at [695, 166] on div at bounding box center [828, 311] width 268 height 320
click at [546, 425] on div "Optimizing Quality and Control Processes in the Ceramics Industry: Leveraging C…" at bounding box center [737, 331] width 941 height 387
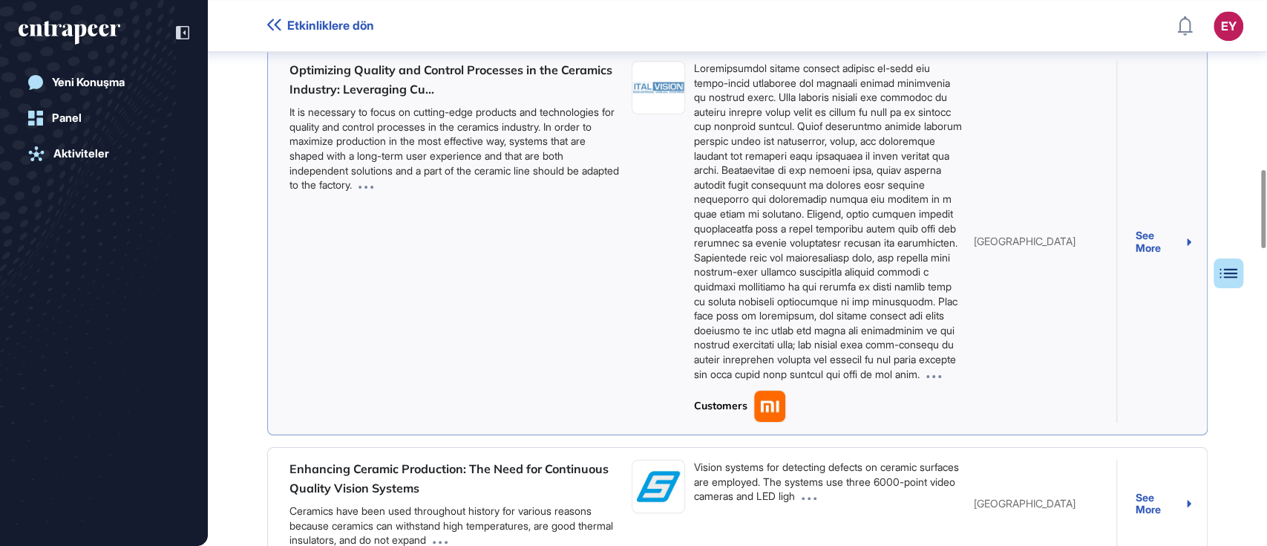
scroll to position [1187, 0]
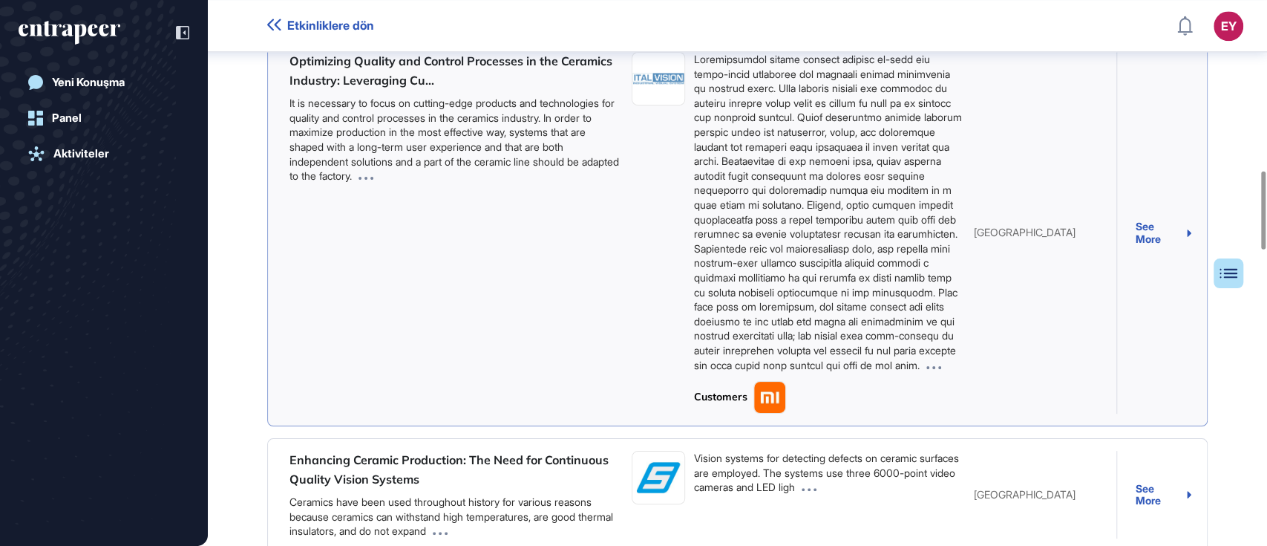
click at [1190, 237] on icon at bounding box center [1189, 232] width 4 height 7
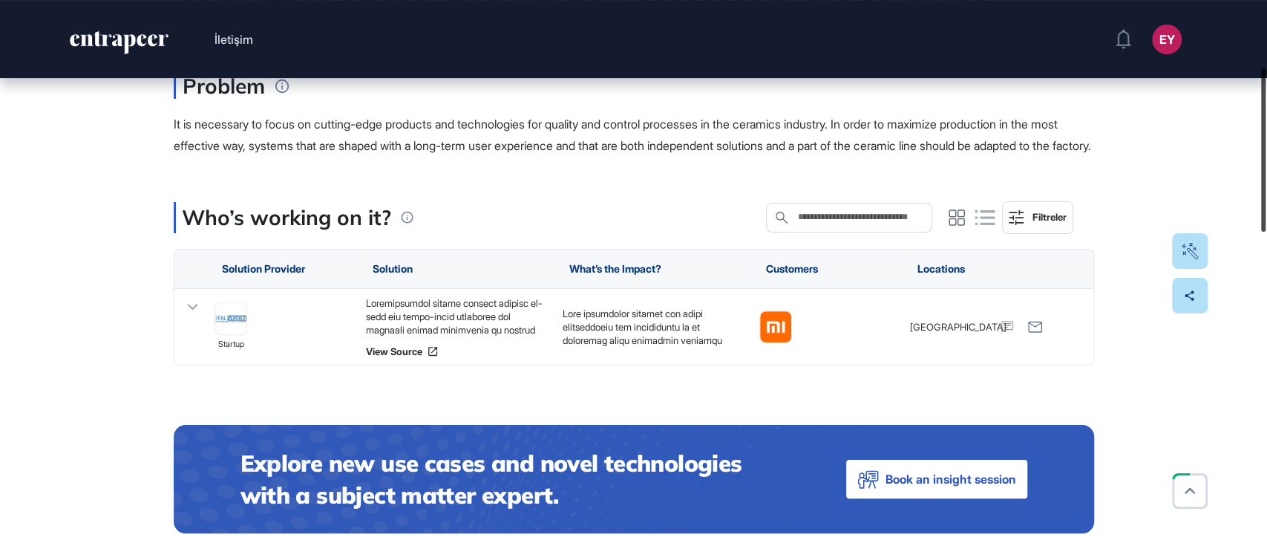
scroll to position [203, 0]
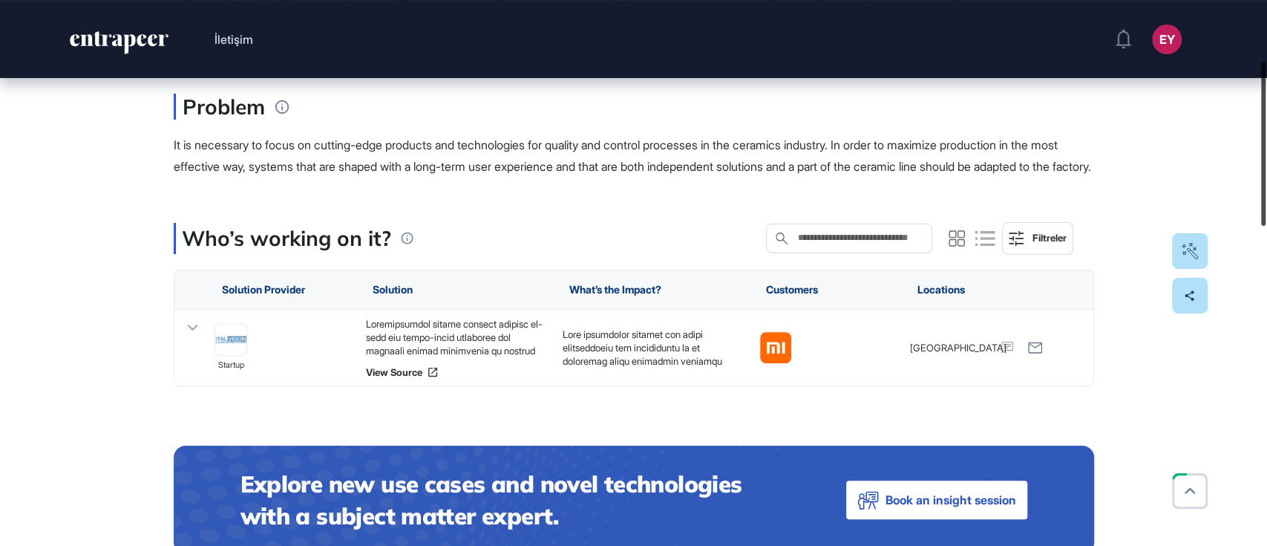
drag, startPoint x: 1264, startPoint y: 336, endPoint x: 1262, endPoint y: 140, distance: 195.3
click at [1262, 140] on div at bounding box center [1263, 143] width 4 height 163
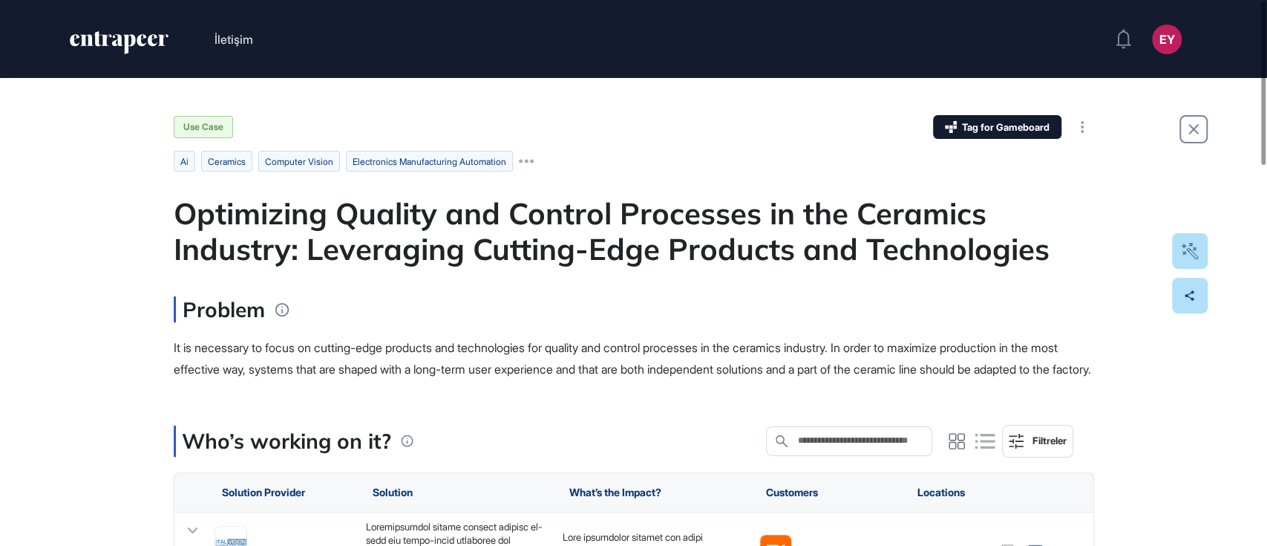
scroll to position [0, 0]
click at [1194, 300] on div "Share" at bounding box center [1172, 296] width 47 height 12
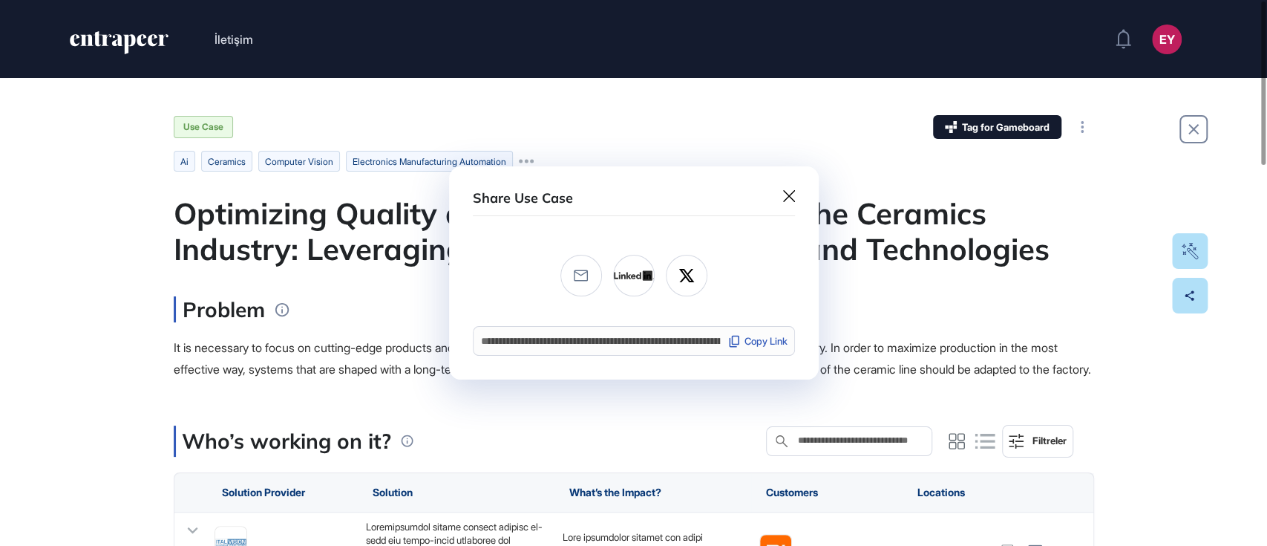
click at [757, 341] on div "Copy Link" at bounding box center [758, 341] width 60 height 14
click at [1134, 371] on div at bounding box center [633, 273] width 1267 height 546
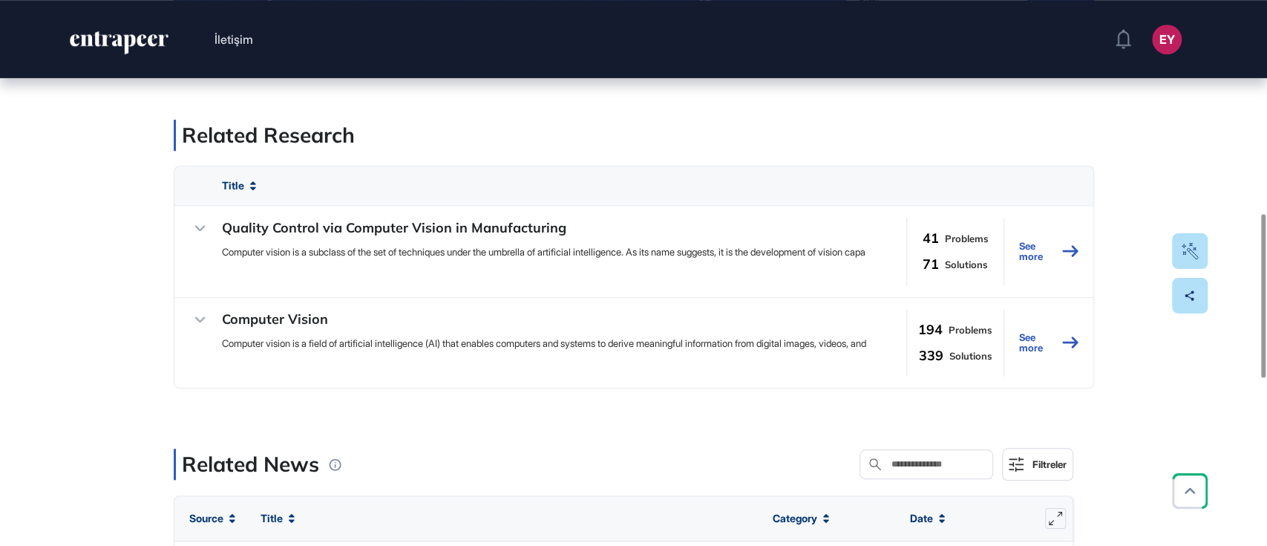
scroll to position [690, 0]
